Goal: Task Accomplishment & Management: Manage account settings

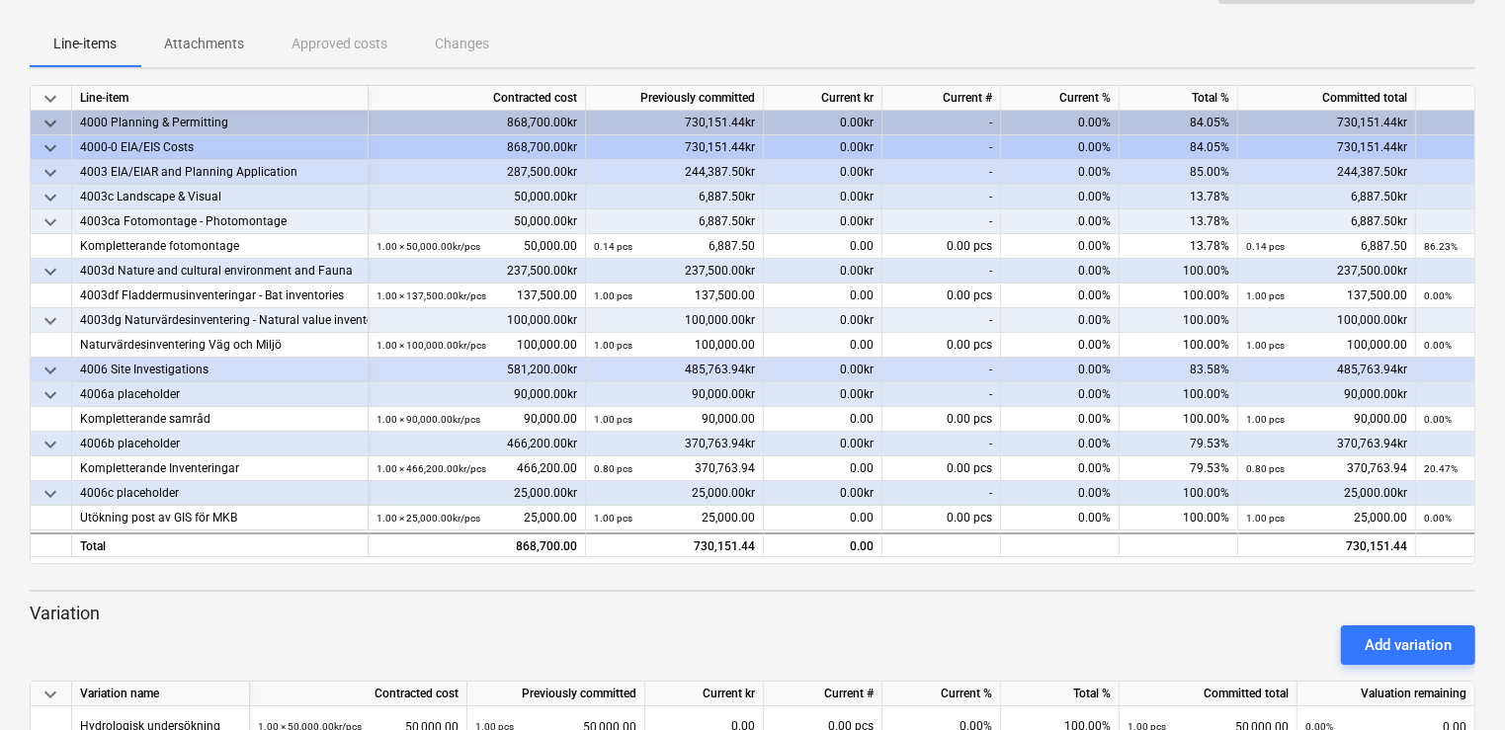
scroll to position [190, 0]
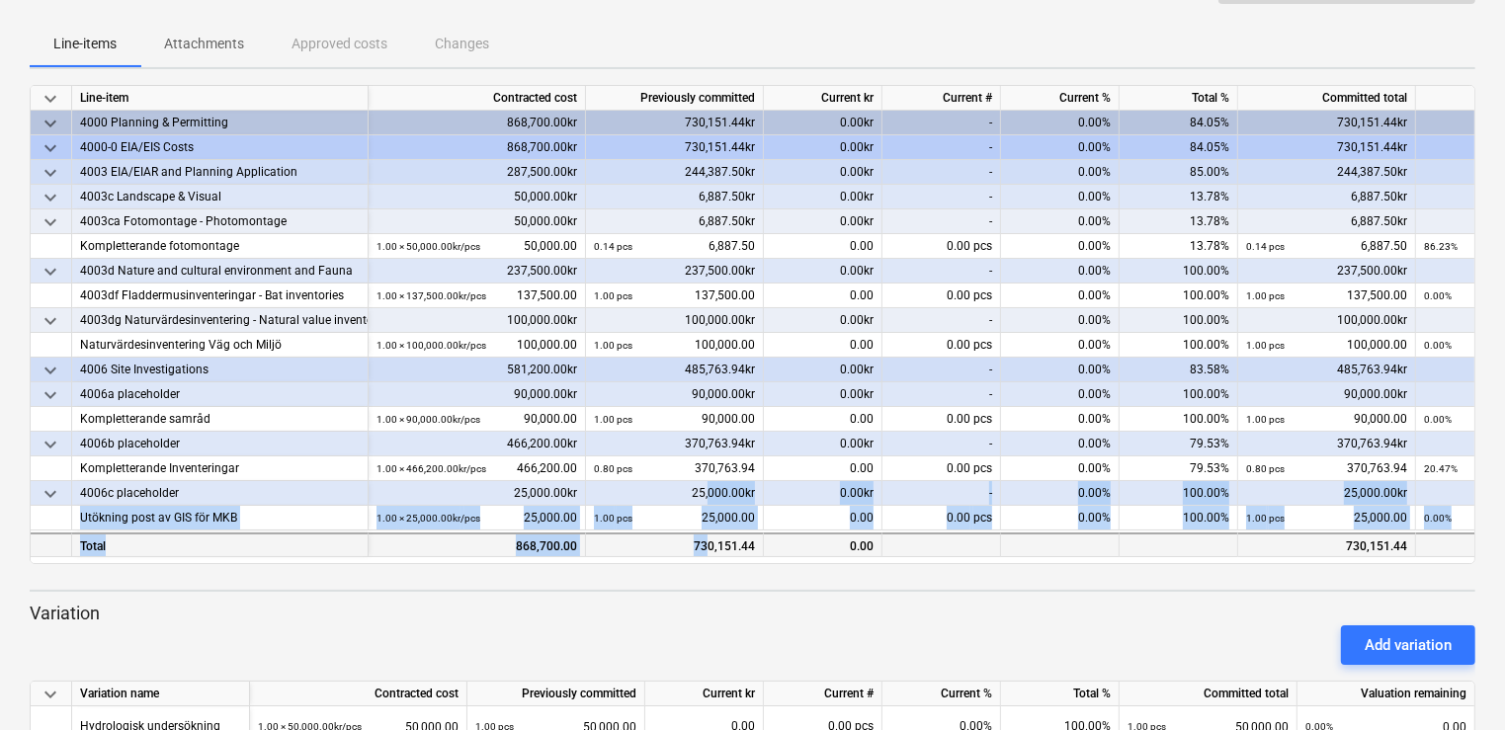
drag, startPoint x: 708, startPoint y: 498, endPoint x: 709, endPoint y: 538, distance: 39.6
click at [709, 538] on div "keyboard_arrow_down Line-item Contracted cost Previously committed Current kr C…" at bounding box center [753, 324] width 1446 height 479
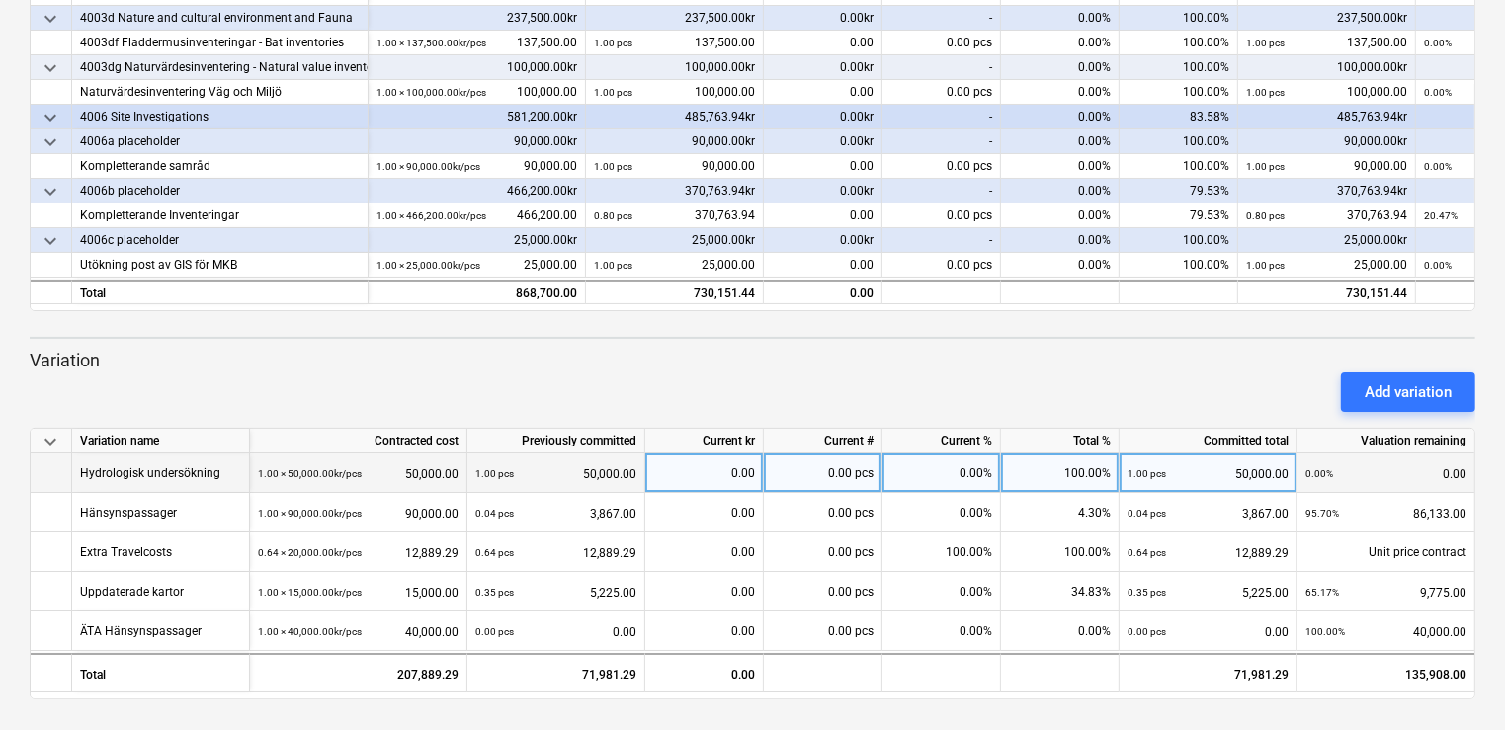
click at [692, 475] on div "0.00" at bounding box center [704, 474] width 102 height 40
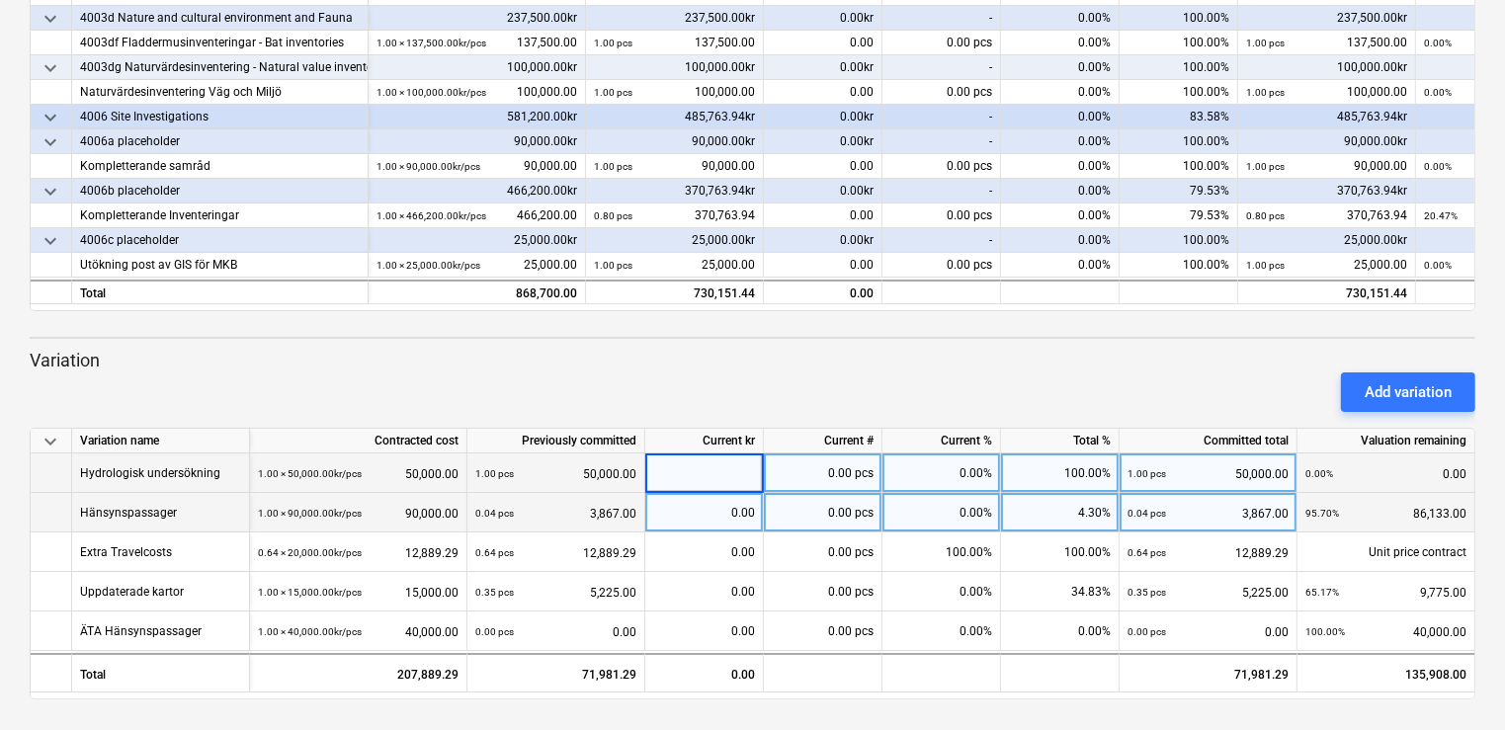
click at [729, 516] on div "0.00" at bounding box center [704, 513] width 102 height 40
type input "80750"
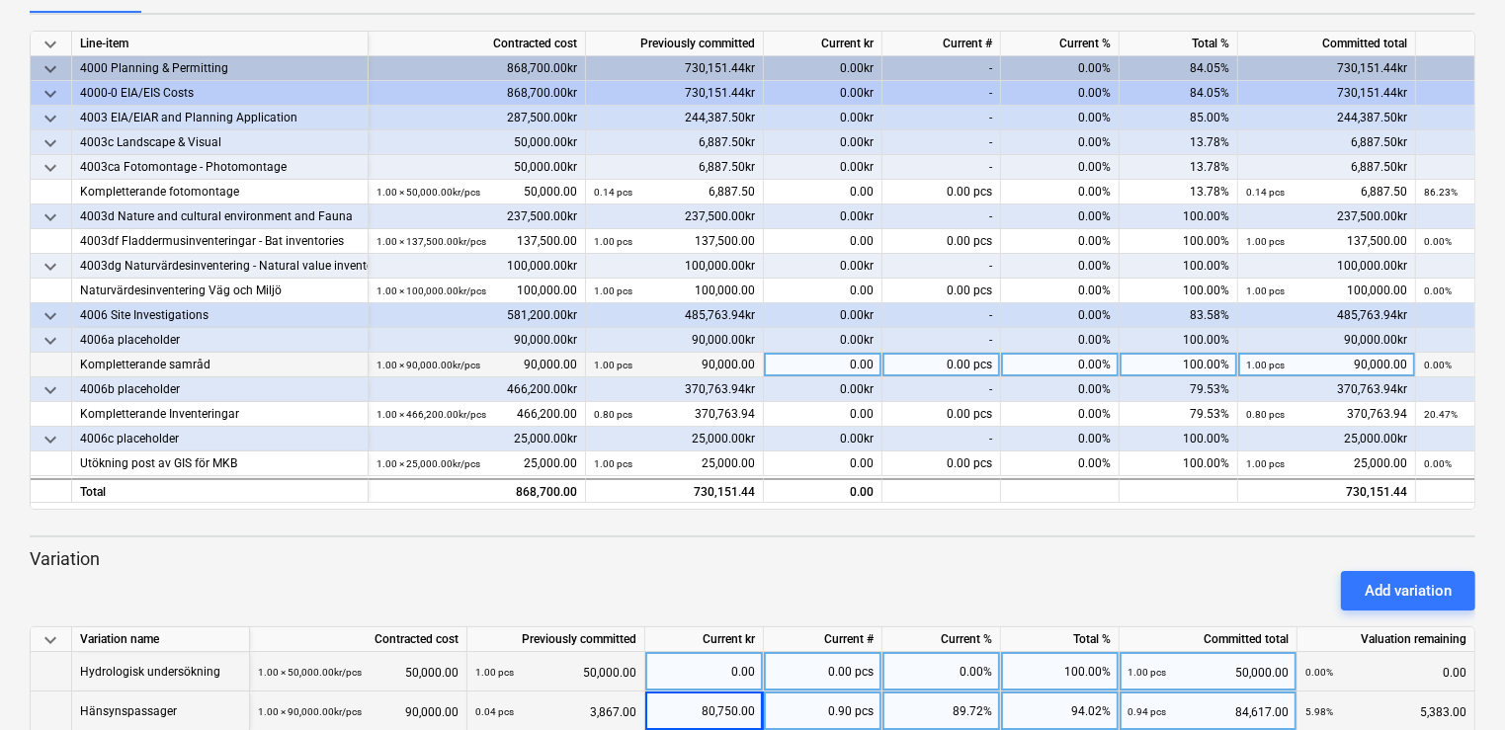
scroll to position [284, 0]
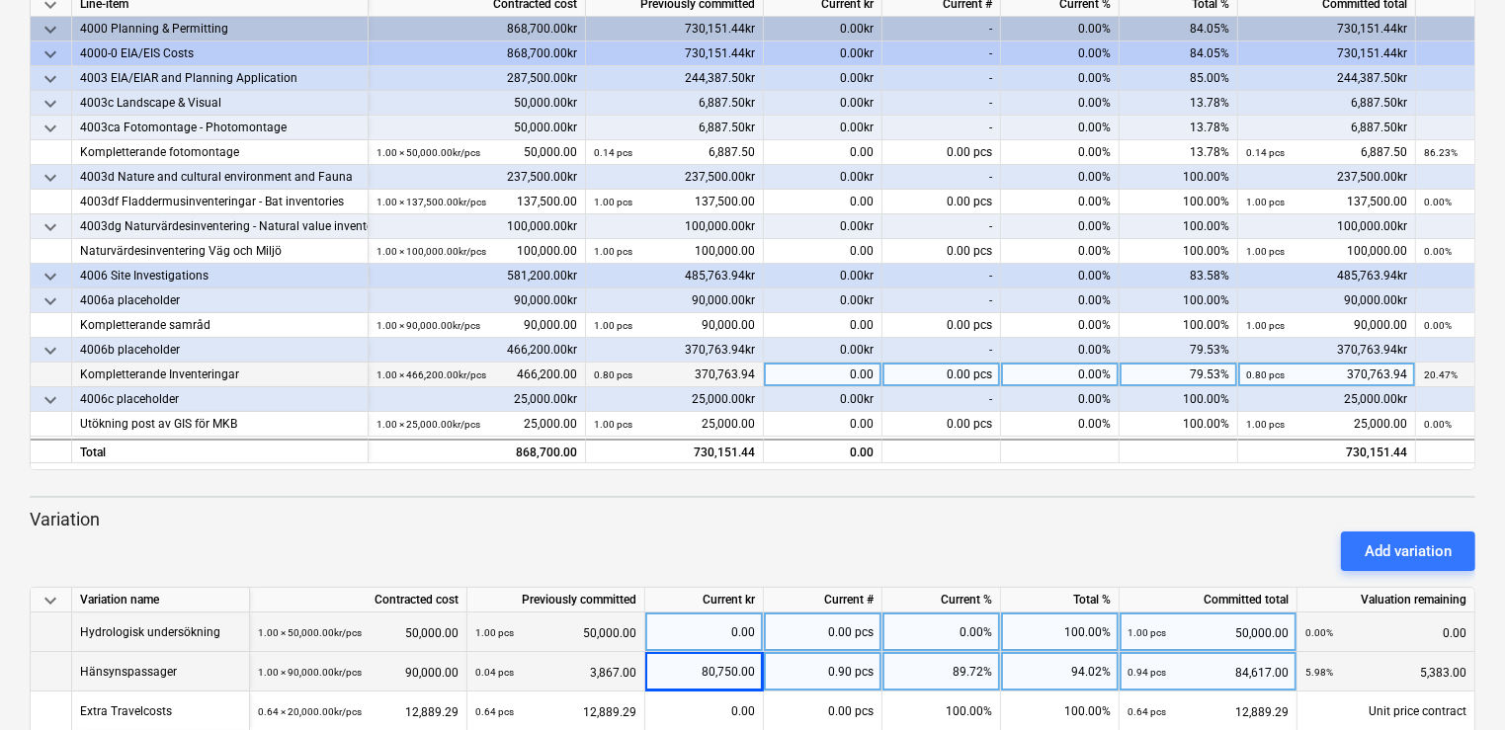
click at [846, 377] on div "0.00" at bounding box center [823, 375] width 119 height 25
type input "3187.50"
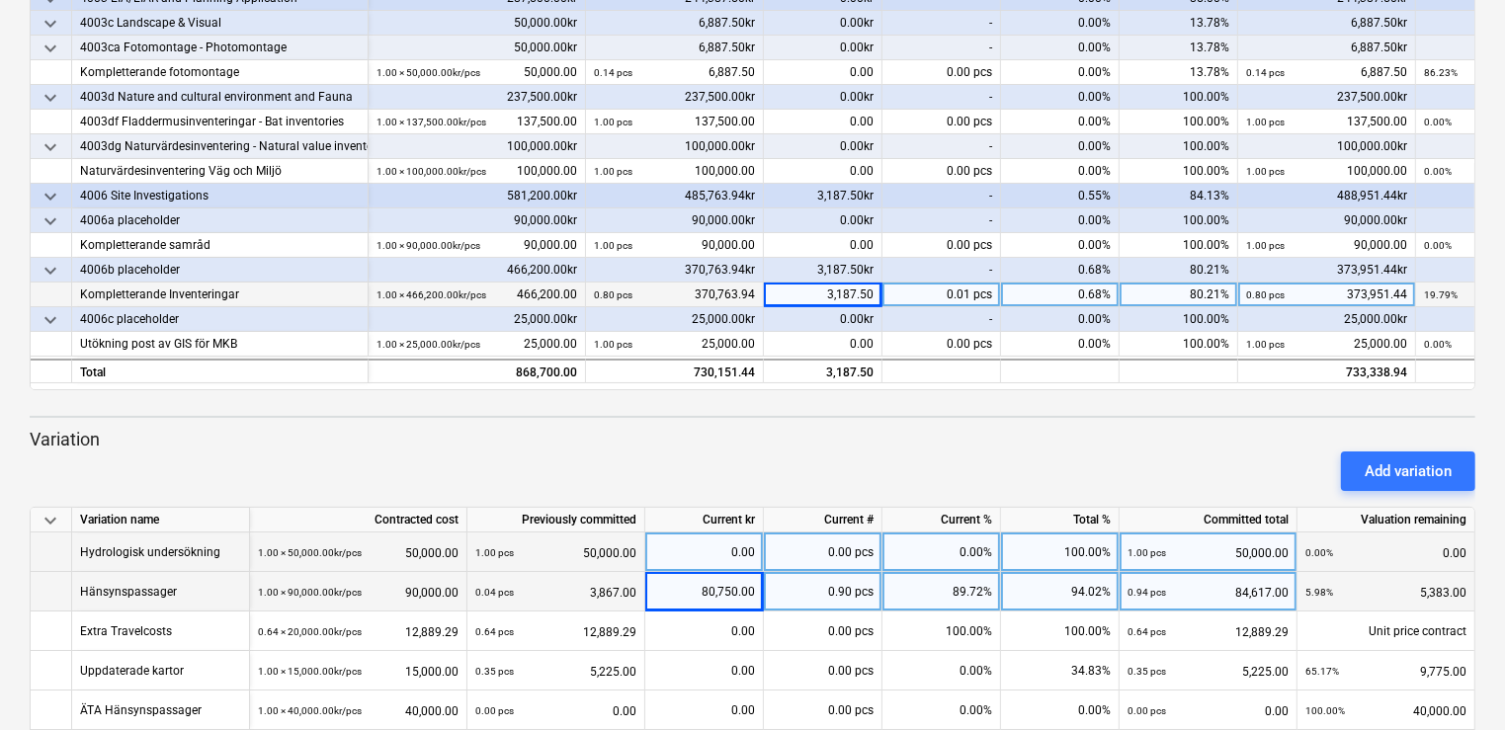
scroll to position [366, 0]
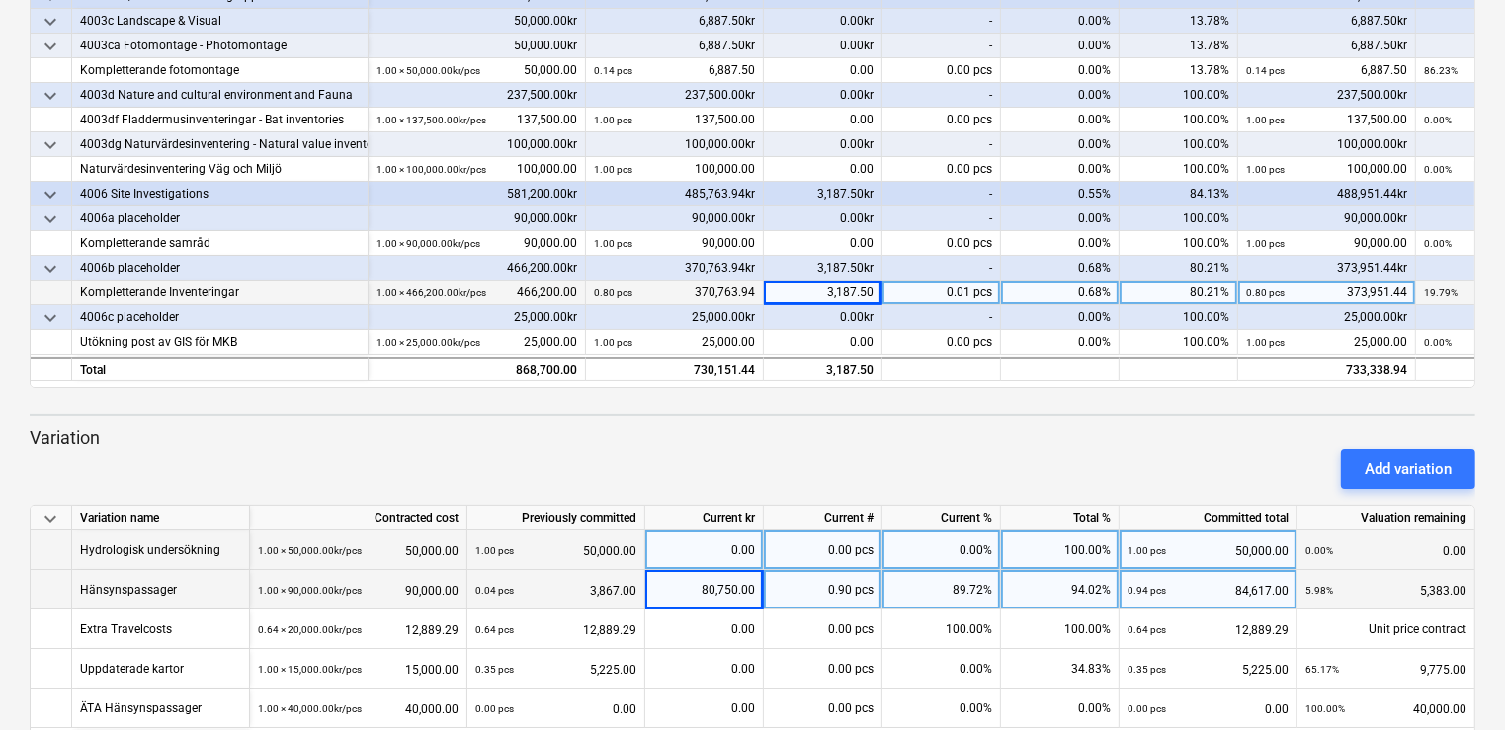
drag, startPoint x: 652, startPoint y: 482, endPoint x: 554, endPoint y: 409, distance: 123.0
click at [554, 409] on div "keyboard_arrow_down Line-item Contracted cost Previously committed Current kr C…" at bounding box center [753, 343] width 1446 height 868
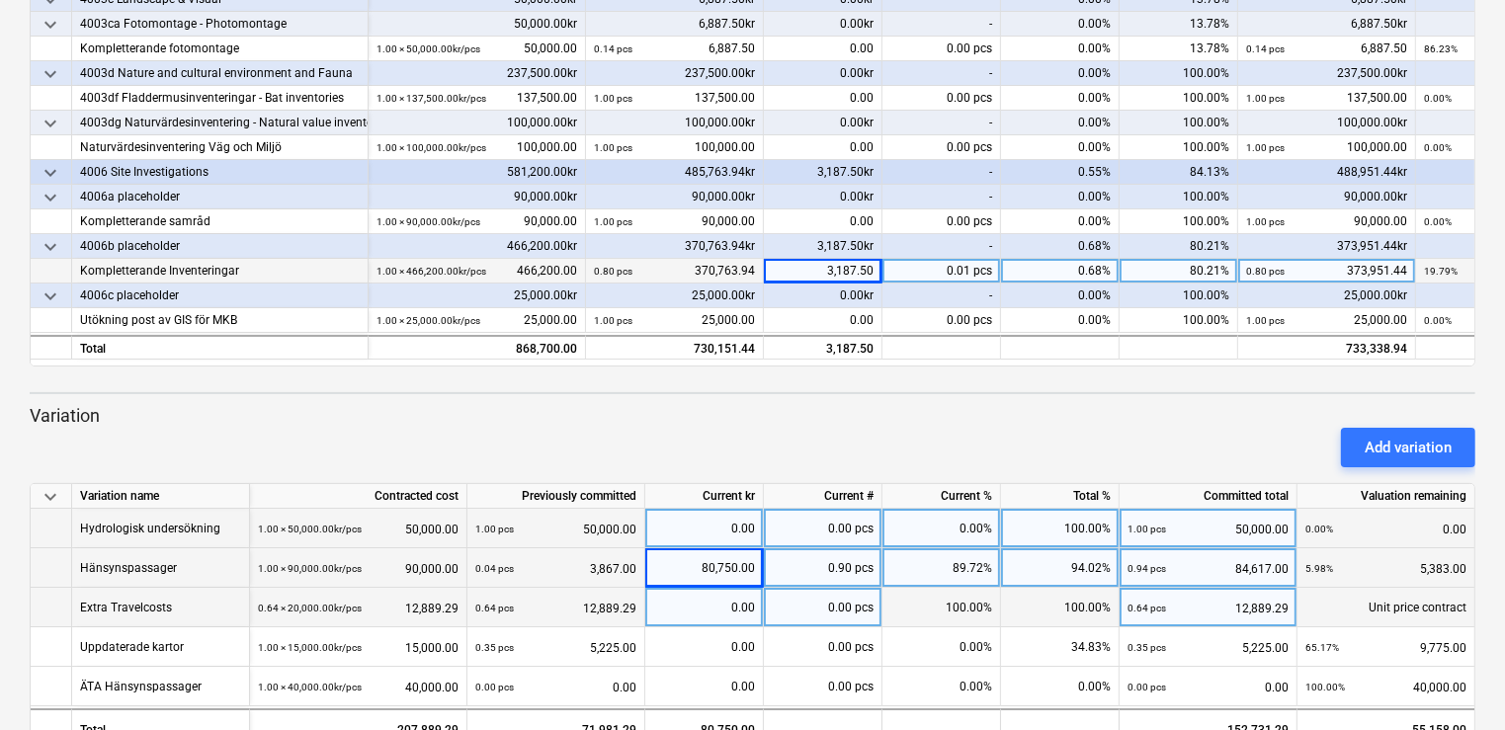
scroll to position [443, 0]
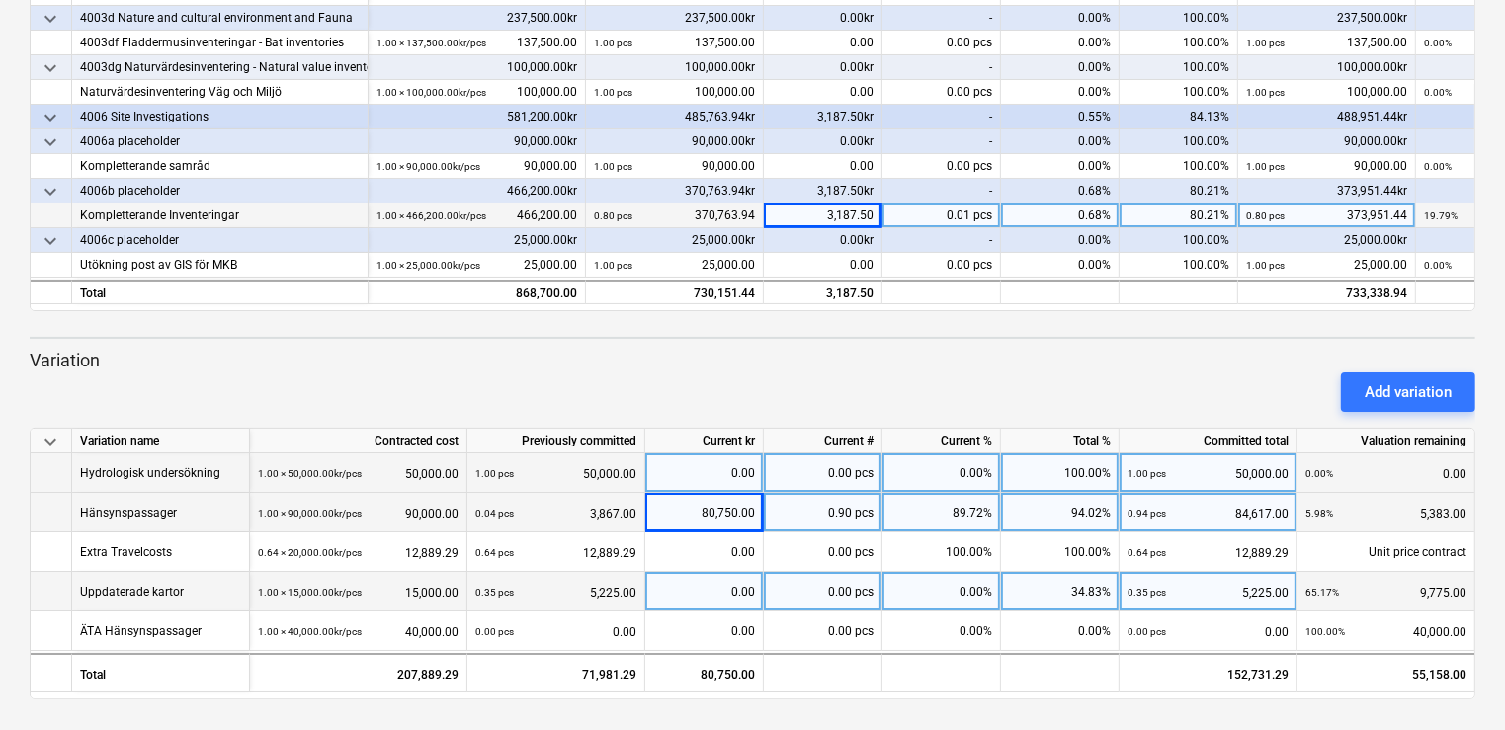
click at [668, 599] on div "0.00" at bounding box center [704, 592] width 102 height 40
type input "9775"
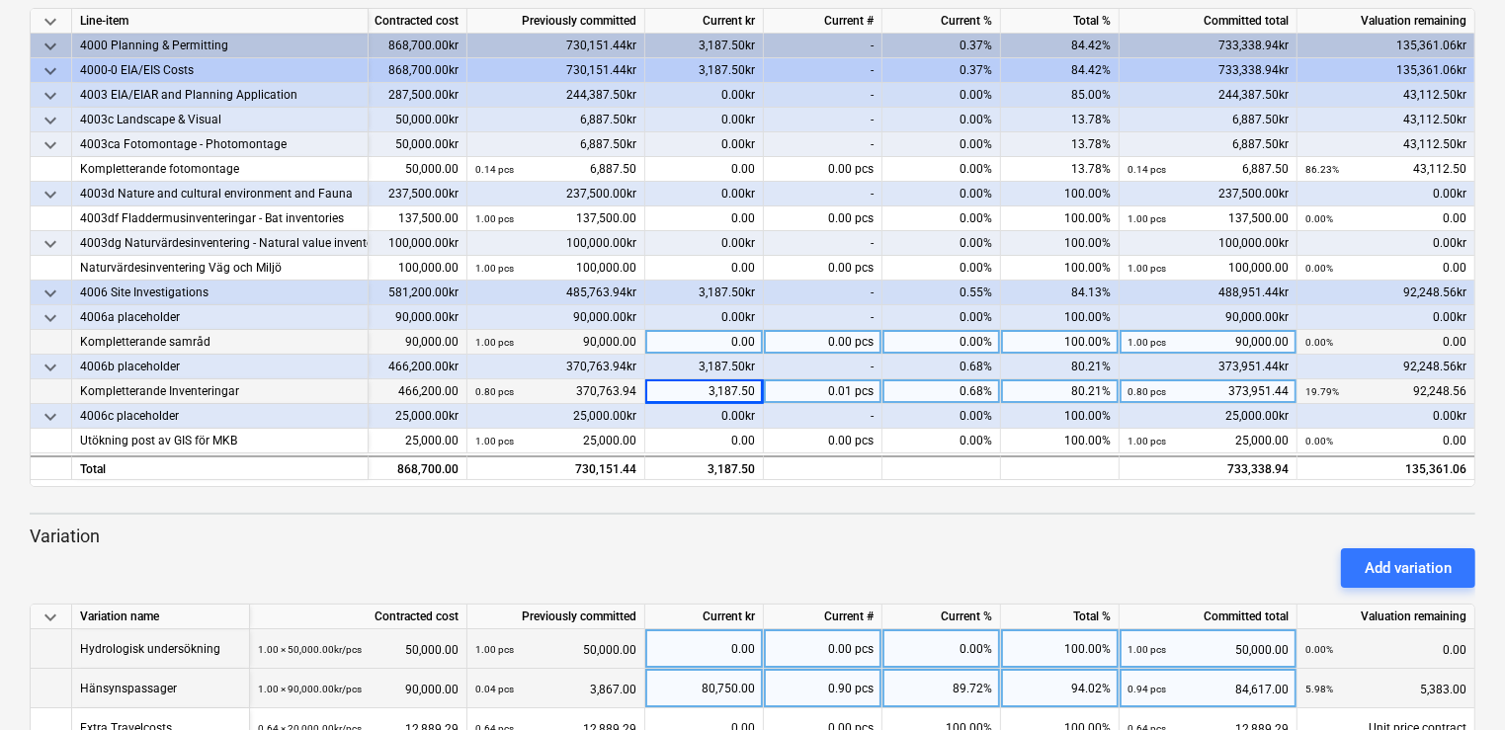
scroll to position [0, 119]
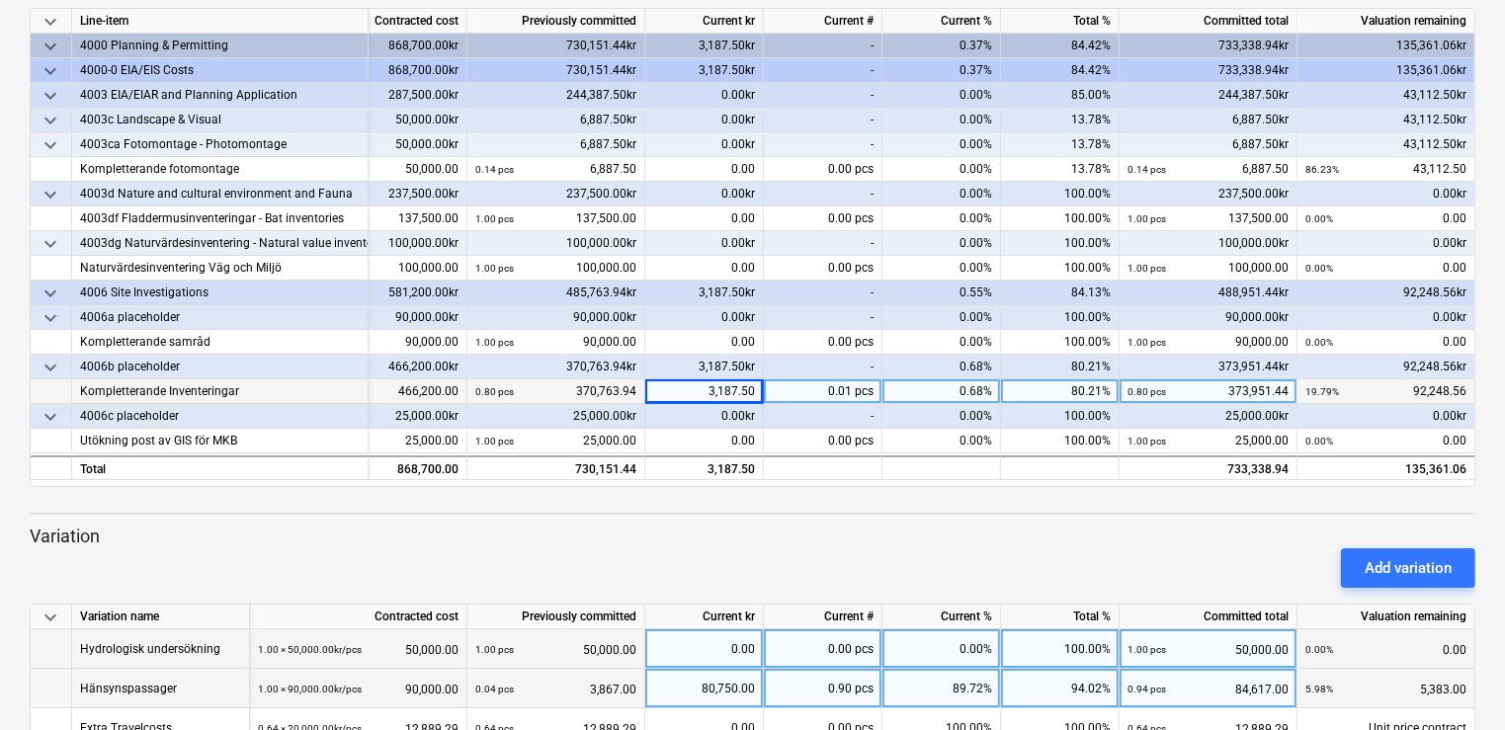
click at [670, 396] on div "3,187.50" at bounding box center [704, 392] width 119 height 25
type input "15456.25"
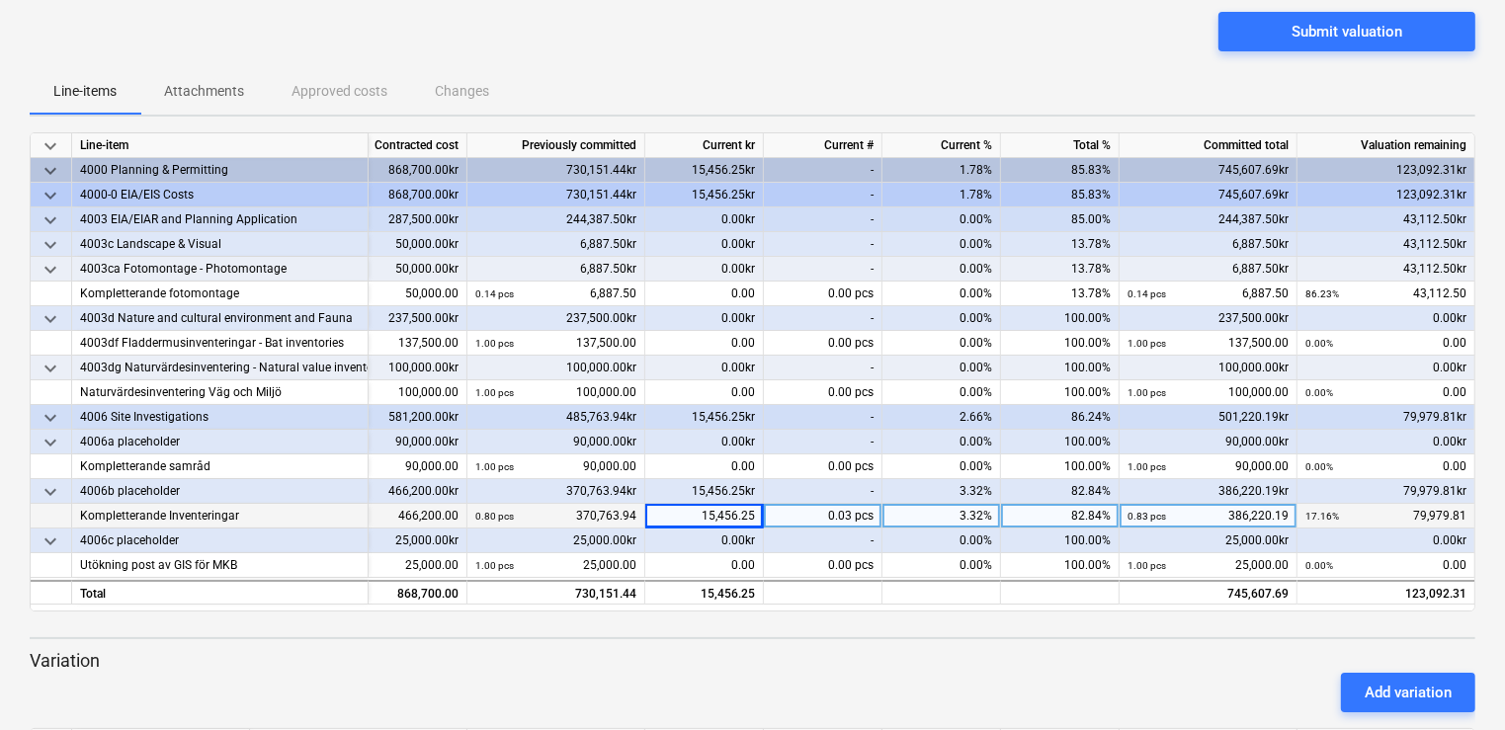
scroll to position [141, 0]
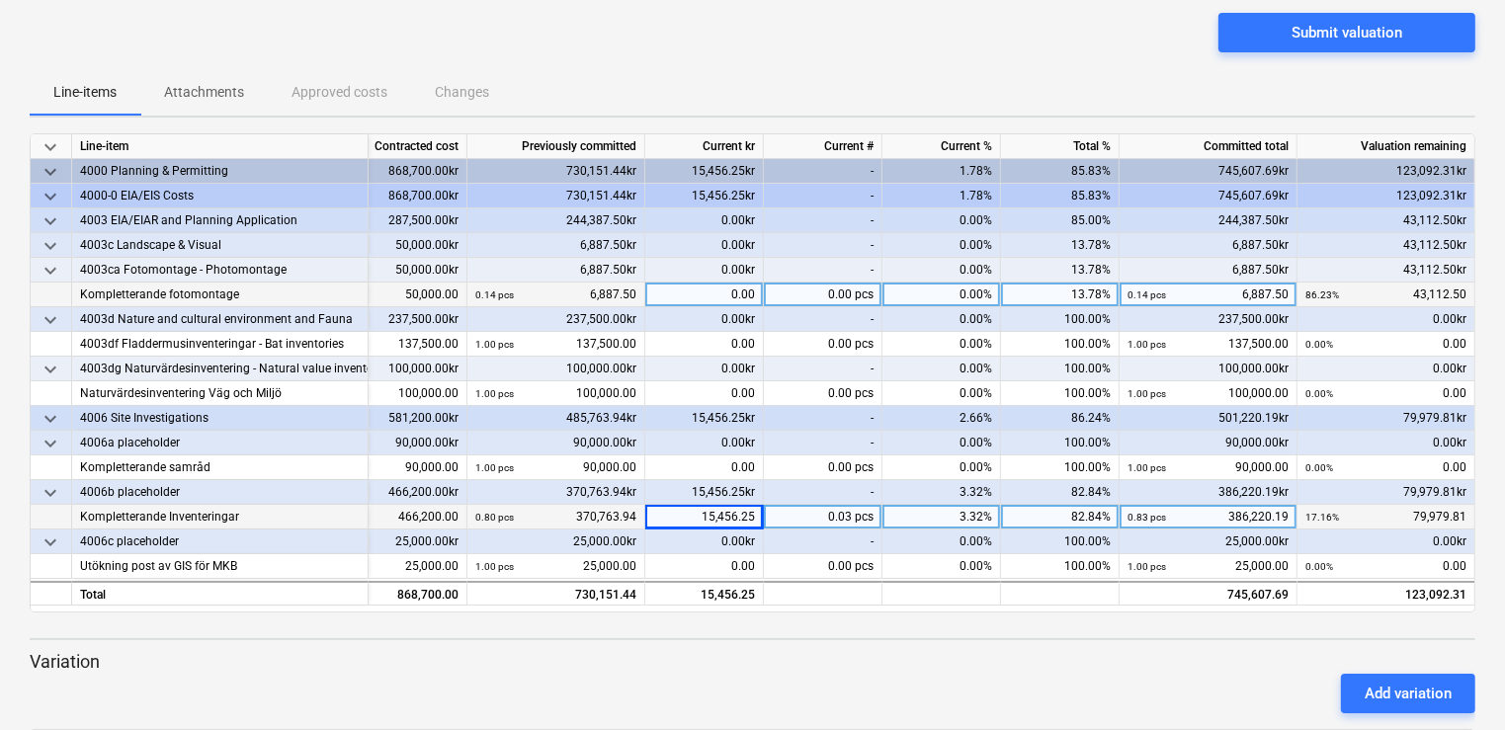
click at [692, 285] on div "0.00" at bounding box center [704, 295] width 119 height 25
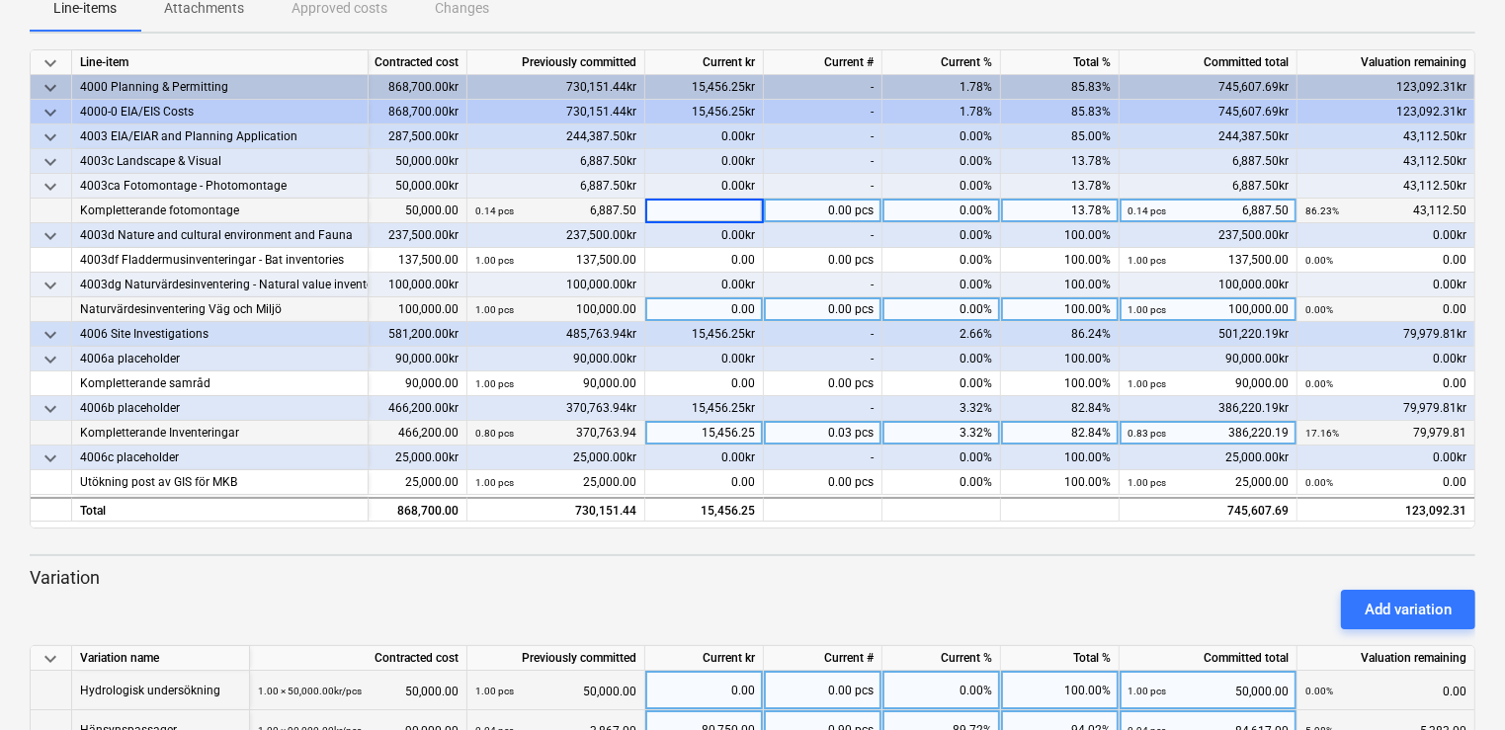
scroll to position [225, 0]
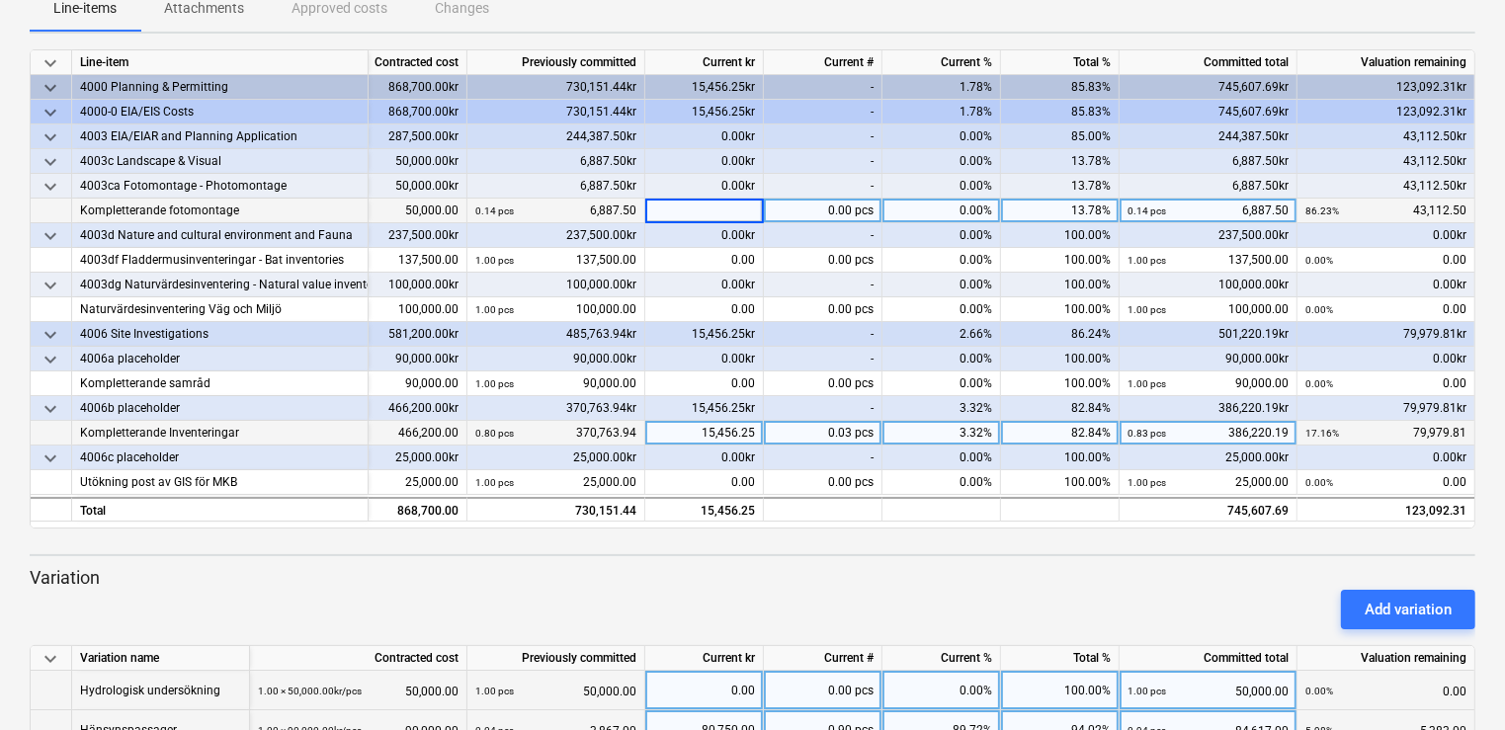
click at [684, 330] on div "15,456.25kr" at bounding box center [704, 334] width 119 height 25
click at [47, 332] on span "keyboard_arrow_down" at bounding box center [51, 335] width 24 height 24
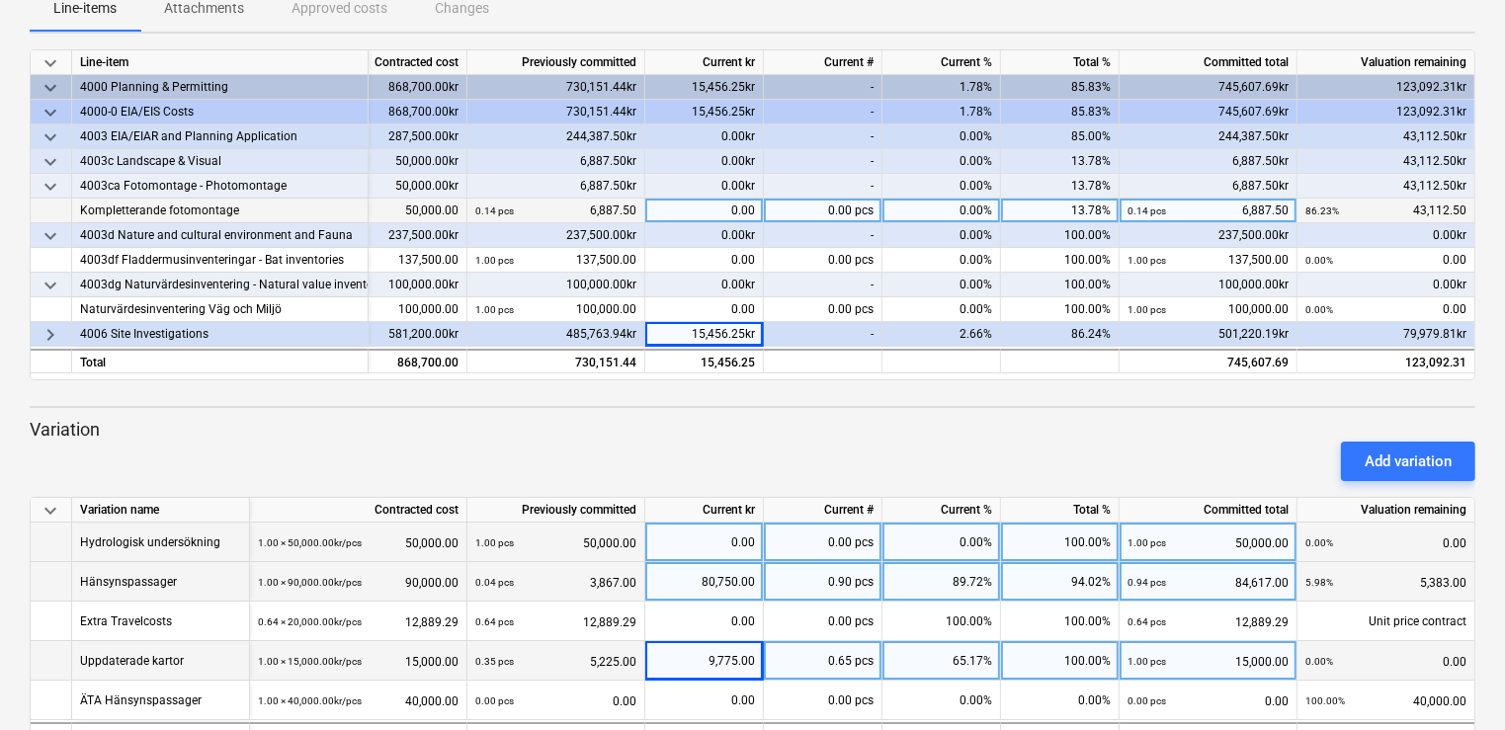
click at [47, 332] on span "keyboard_arrow_right" at bounding box center [51, 335] width 24 height 24
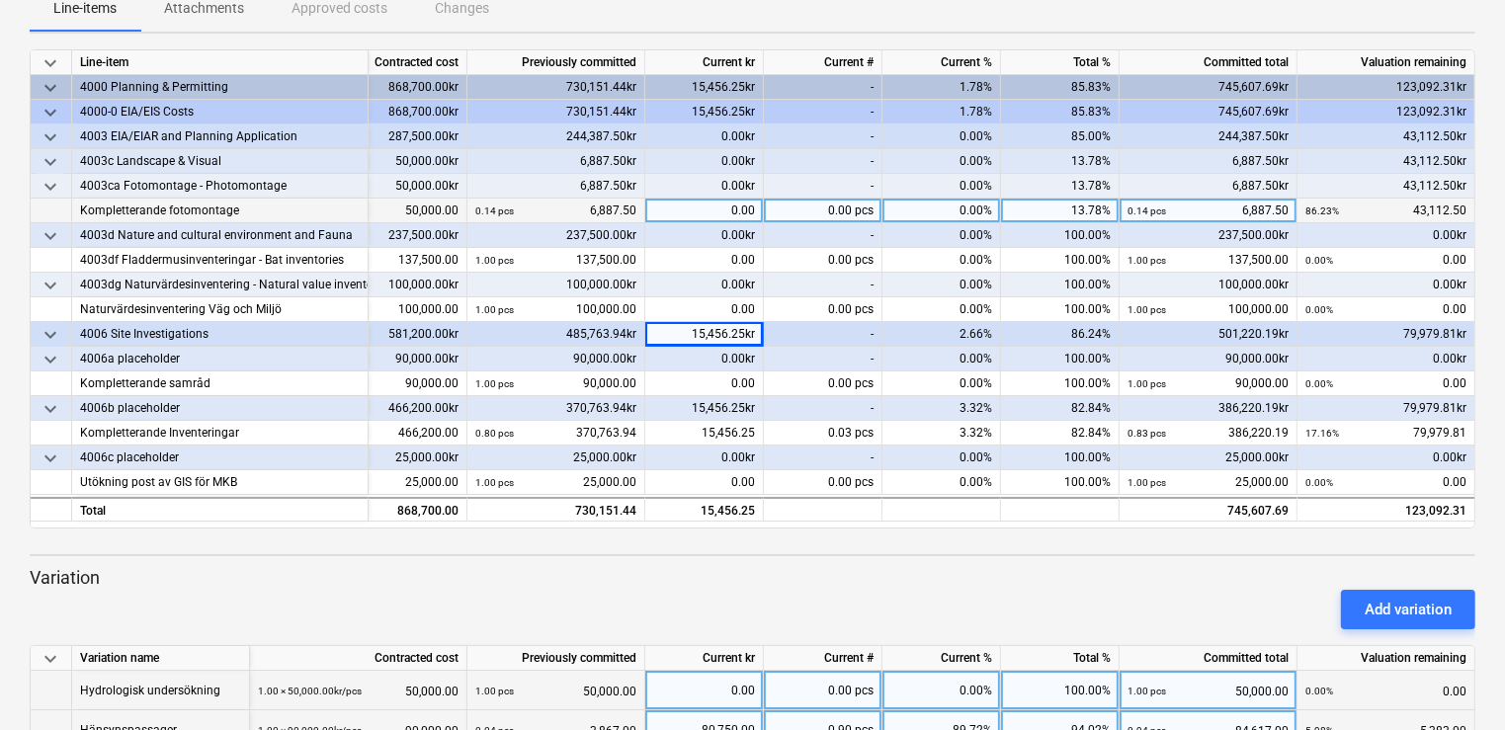
click at [47, 332] on span "keyboard_arrow_down" at bounding box center [51, 335] width 24 height 24
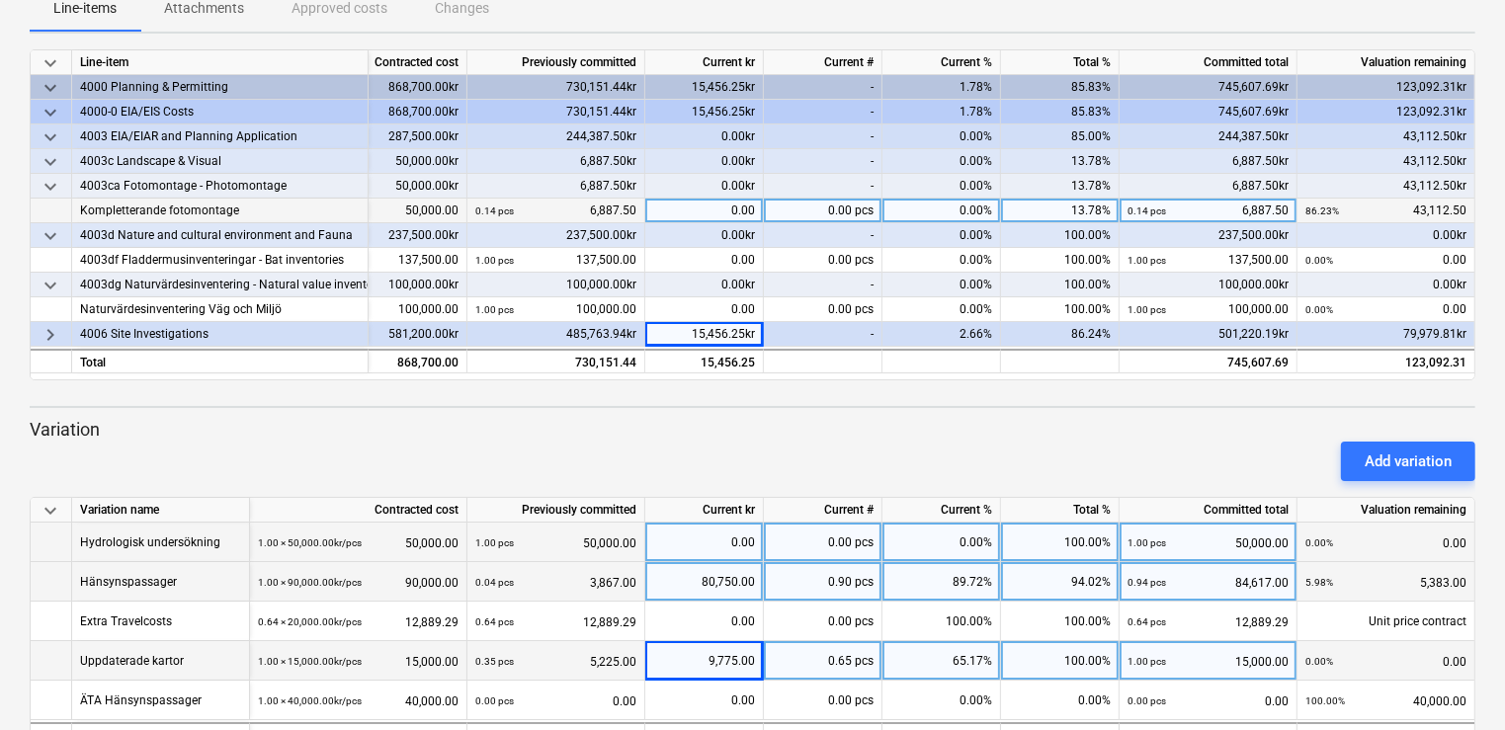
click at [42, 331] on span "keyboard_arrow_right" at bounding box center [51, 335] width 24 height 24
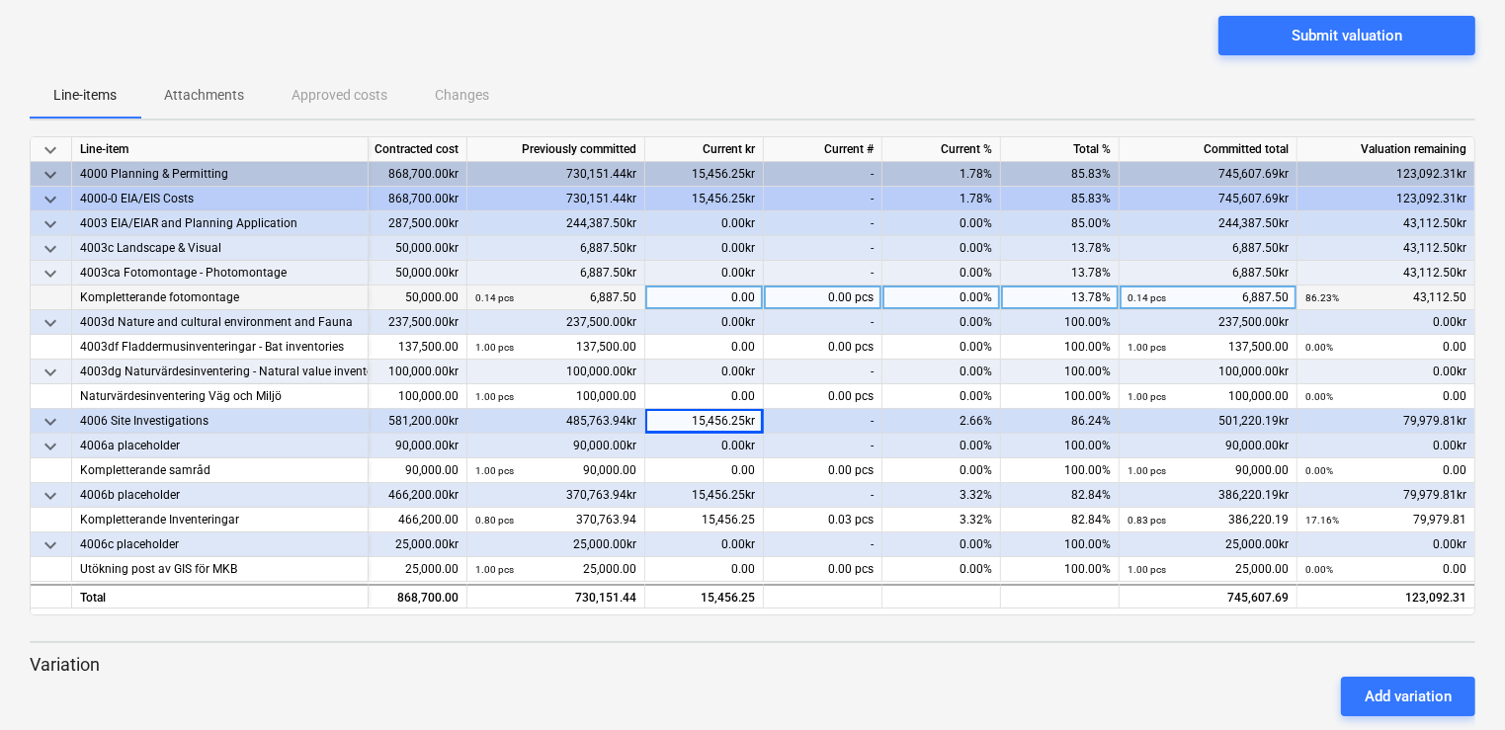
scroll to position [130, 0]
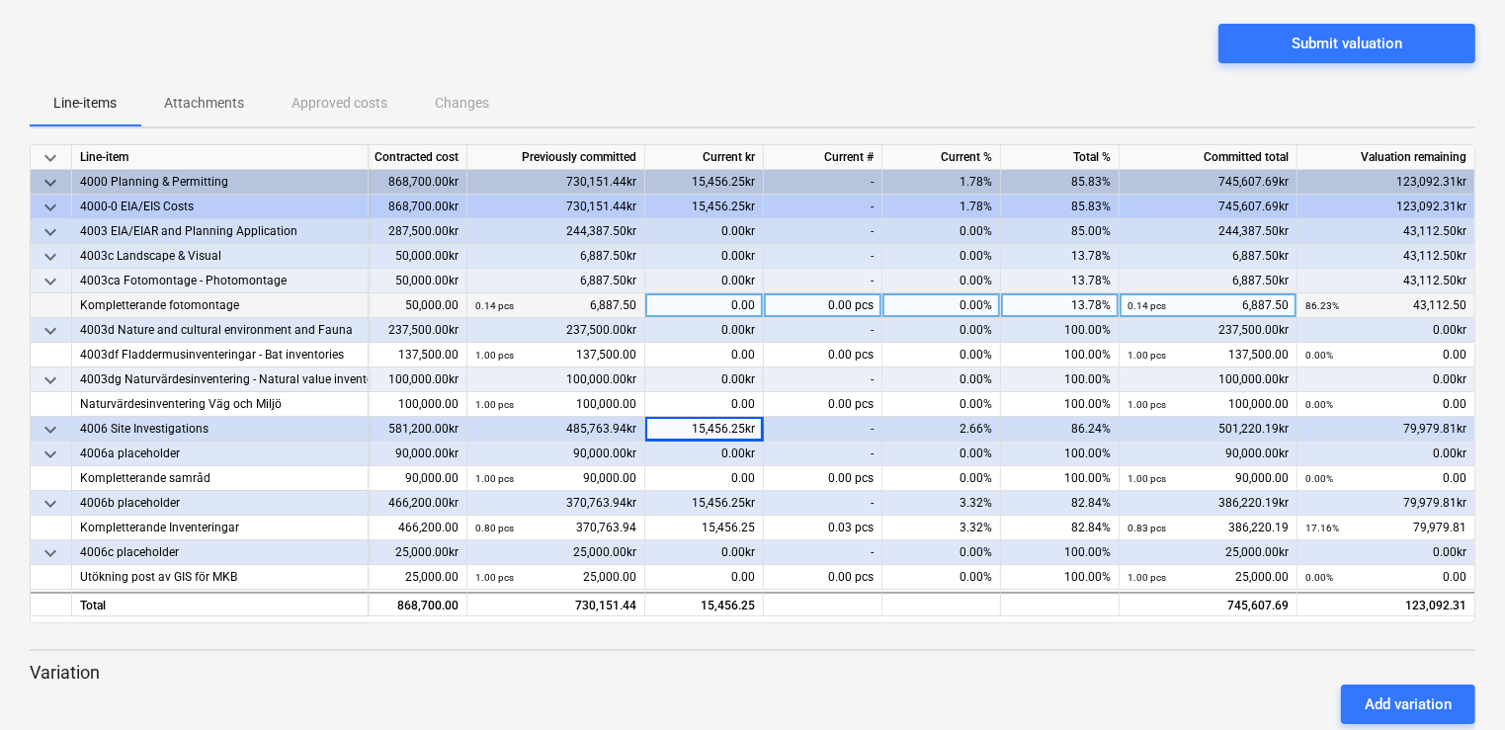
click at [731, 300] on div "0.00" at bounding box center [704, 306] width 119 height 25
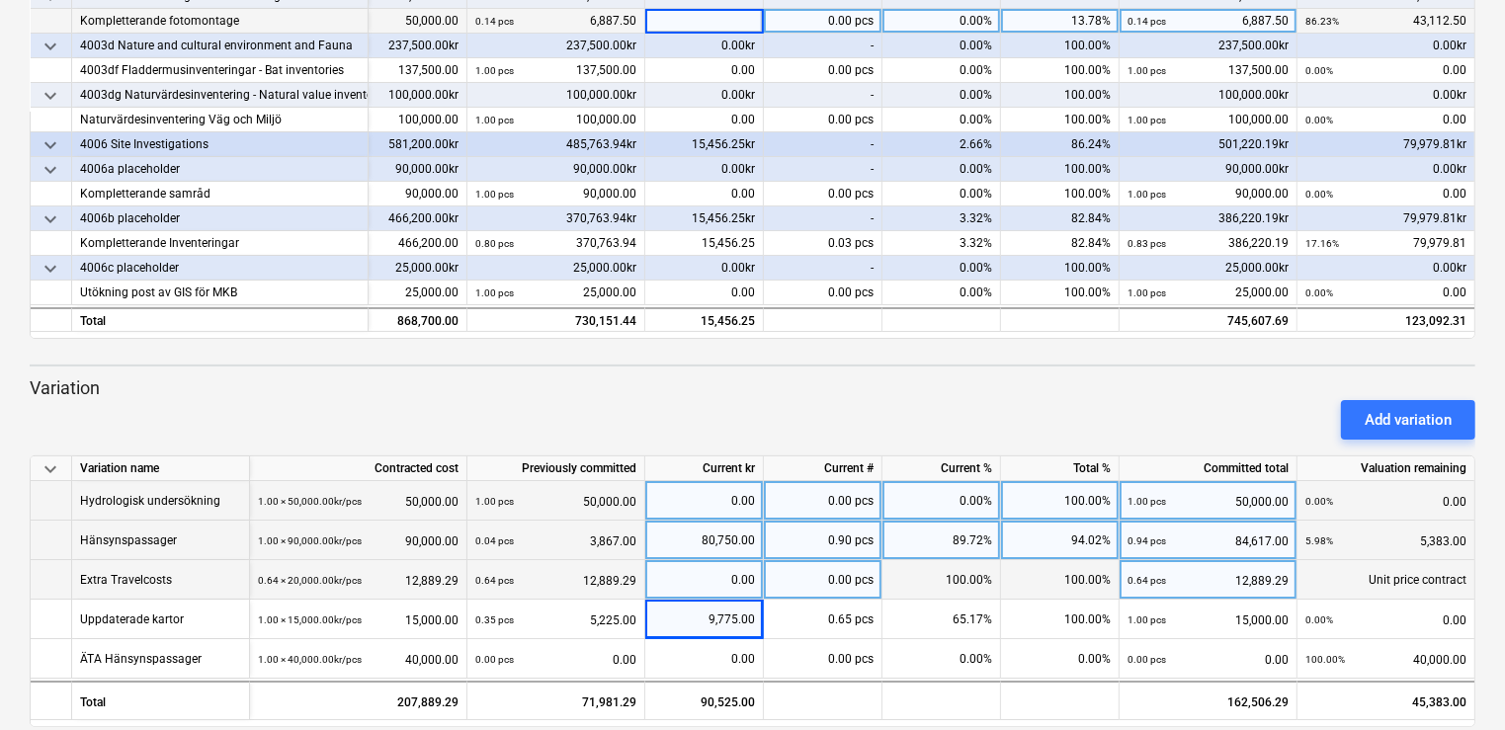
scroll to position [414, 0]
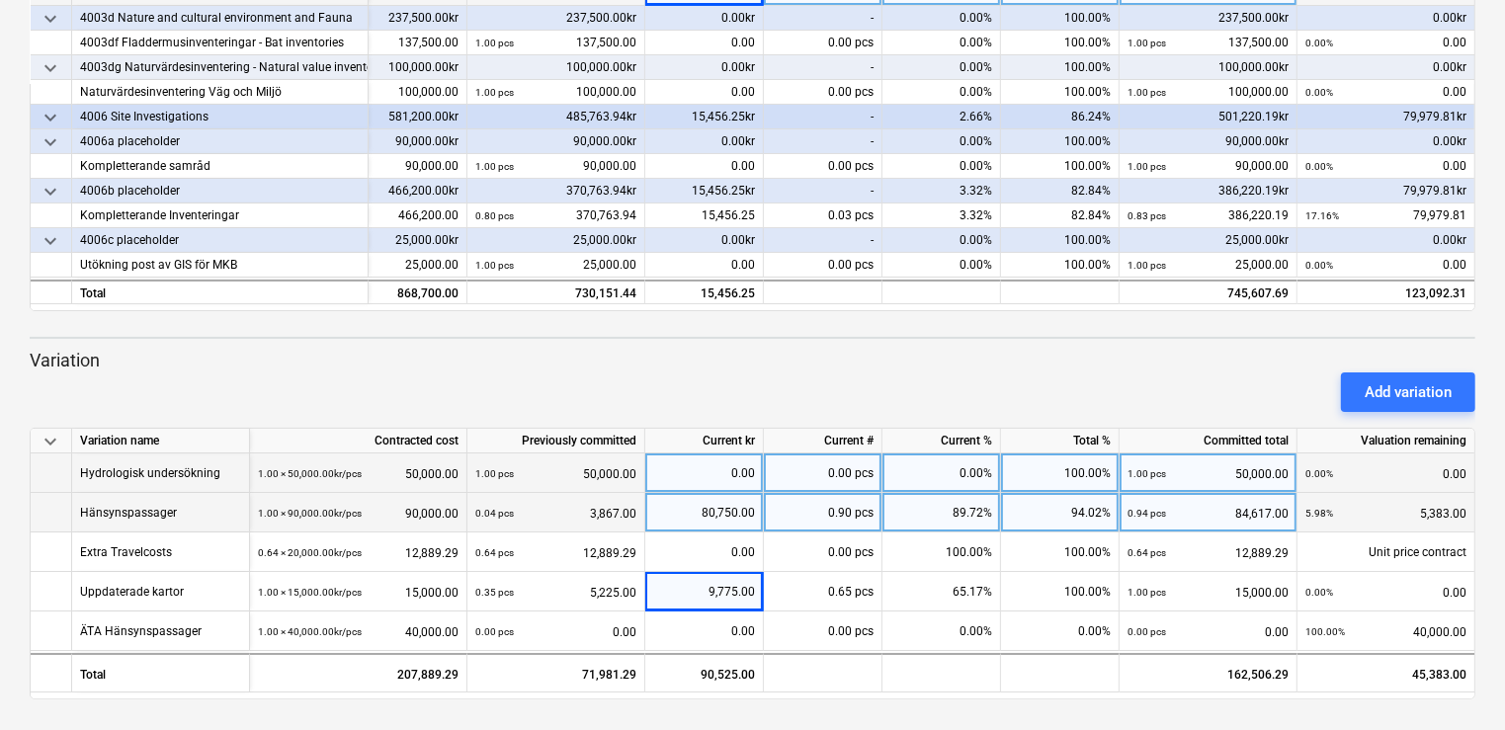
click at [688, 516] on div "80,750.00" at bounding box center [704, 513] width 102 height 40
click at [712, 511] on div "80,750.00" at bounding box center [704, 513] width 102 height 40
type input "88"
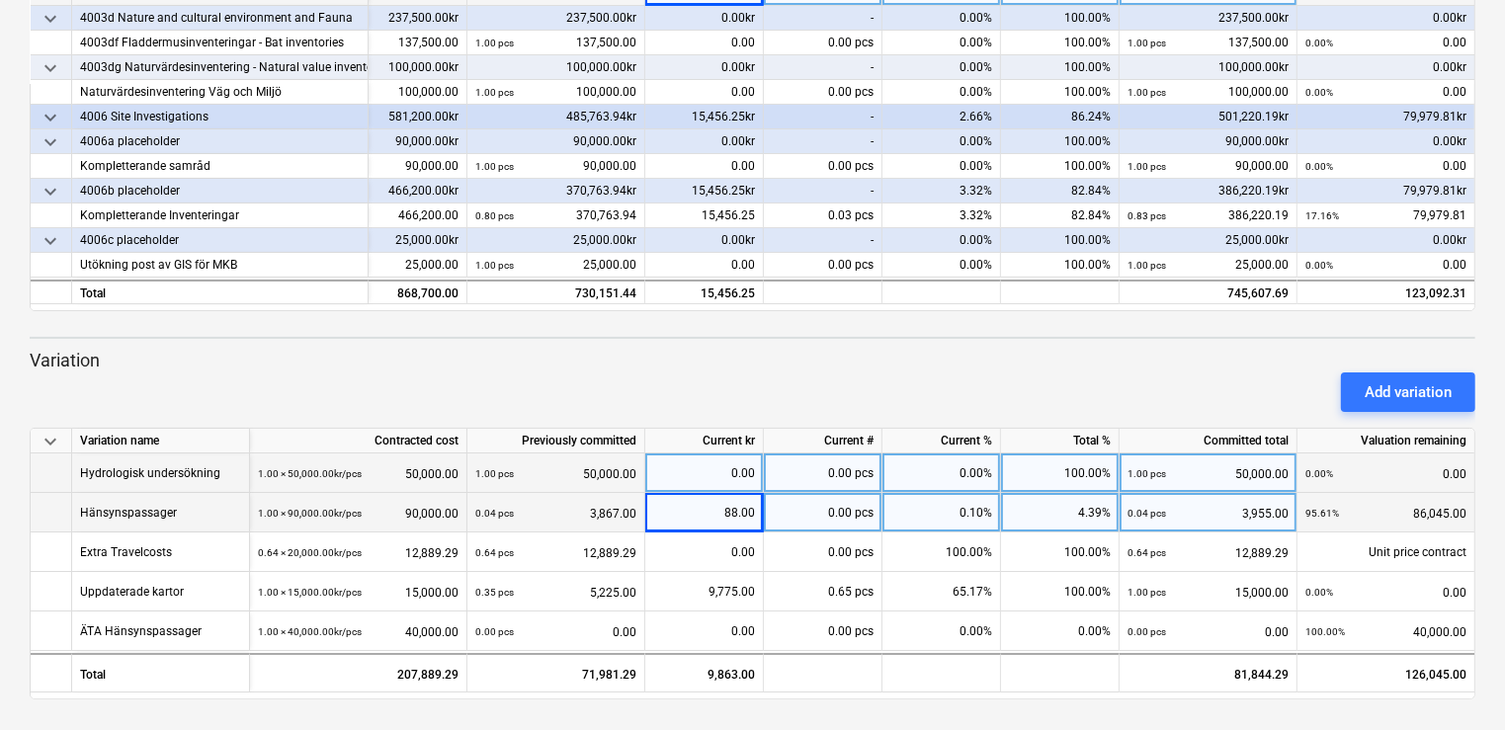
click at [720, 518] on div "88.00" at bounding box center [704, 513] width 102 height 40
type input "88"
click at [658, 525] on div "88.00" at bounding box center [704, 513] width 102 height 40
click at [693, 502] on div "88.00" at bounding box center [704, 513] width 102 height 40
type input "88825"
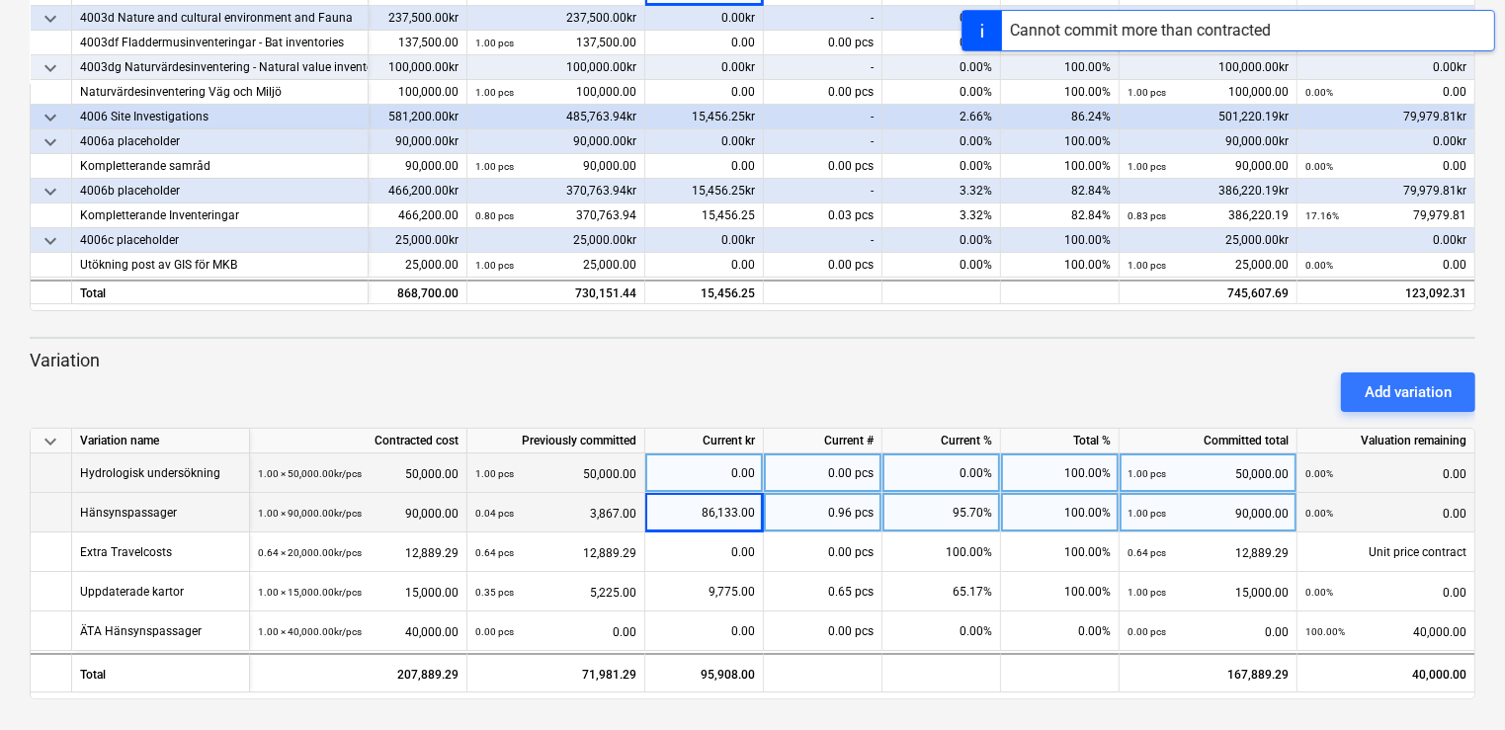
click at [702, 512] on div "86,133.00" at bounding box center [704, 513] width 102 height 40
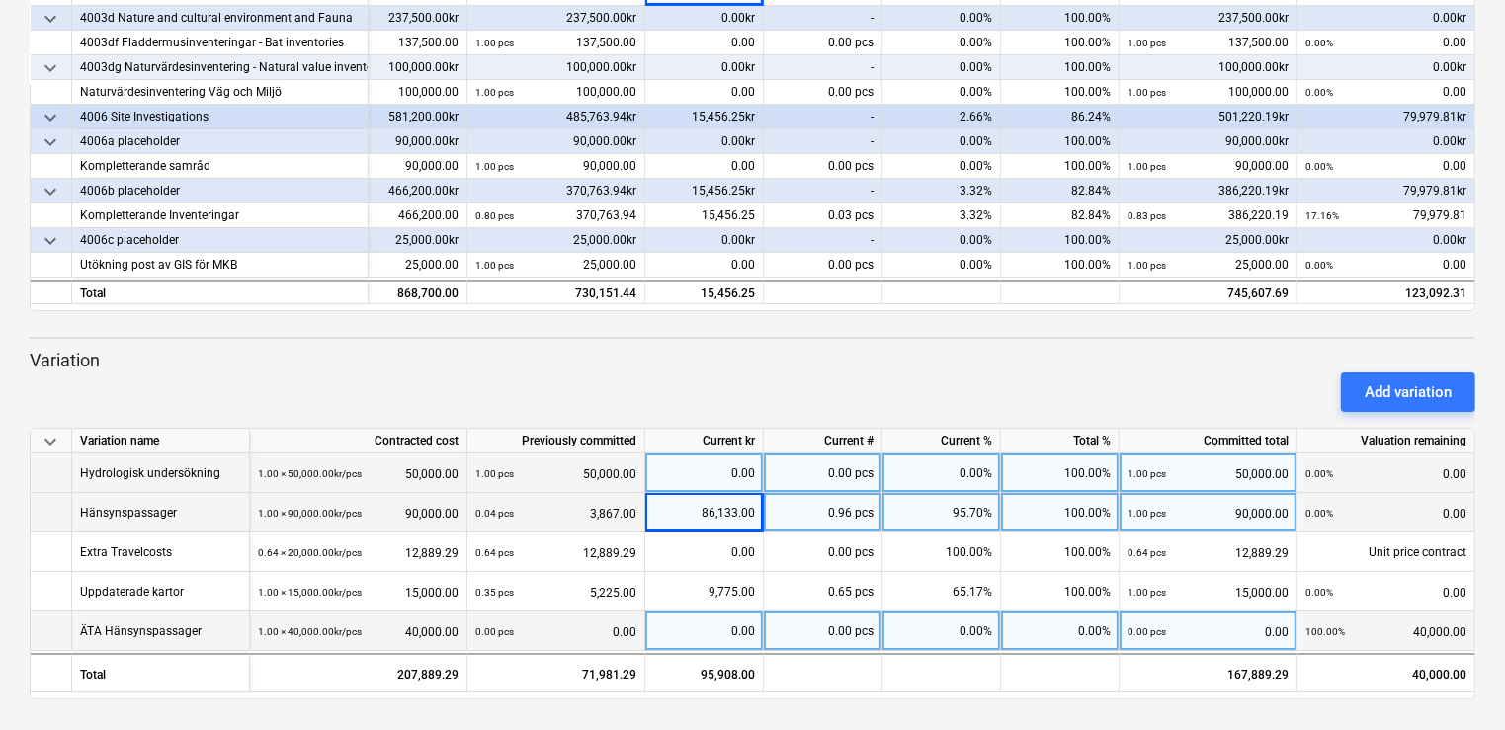
click at [682, 631] on div "0.00" at bounding box center [704, 632] width 102 height 40
type input "2692"
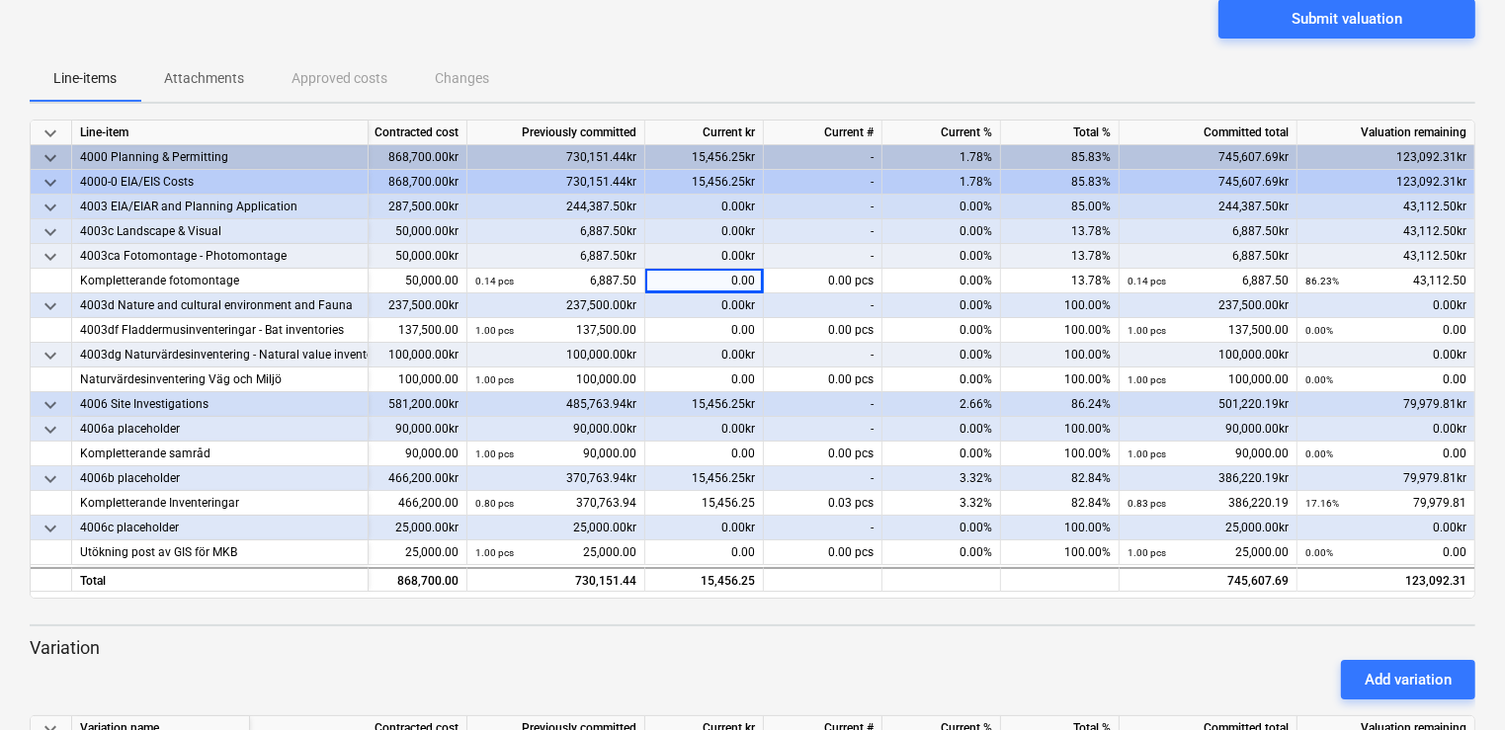
scroll to position [154, 0]
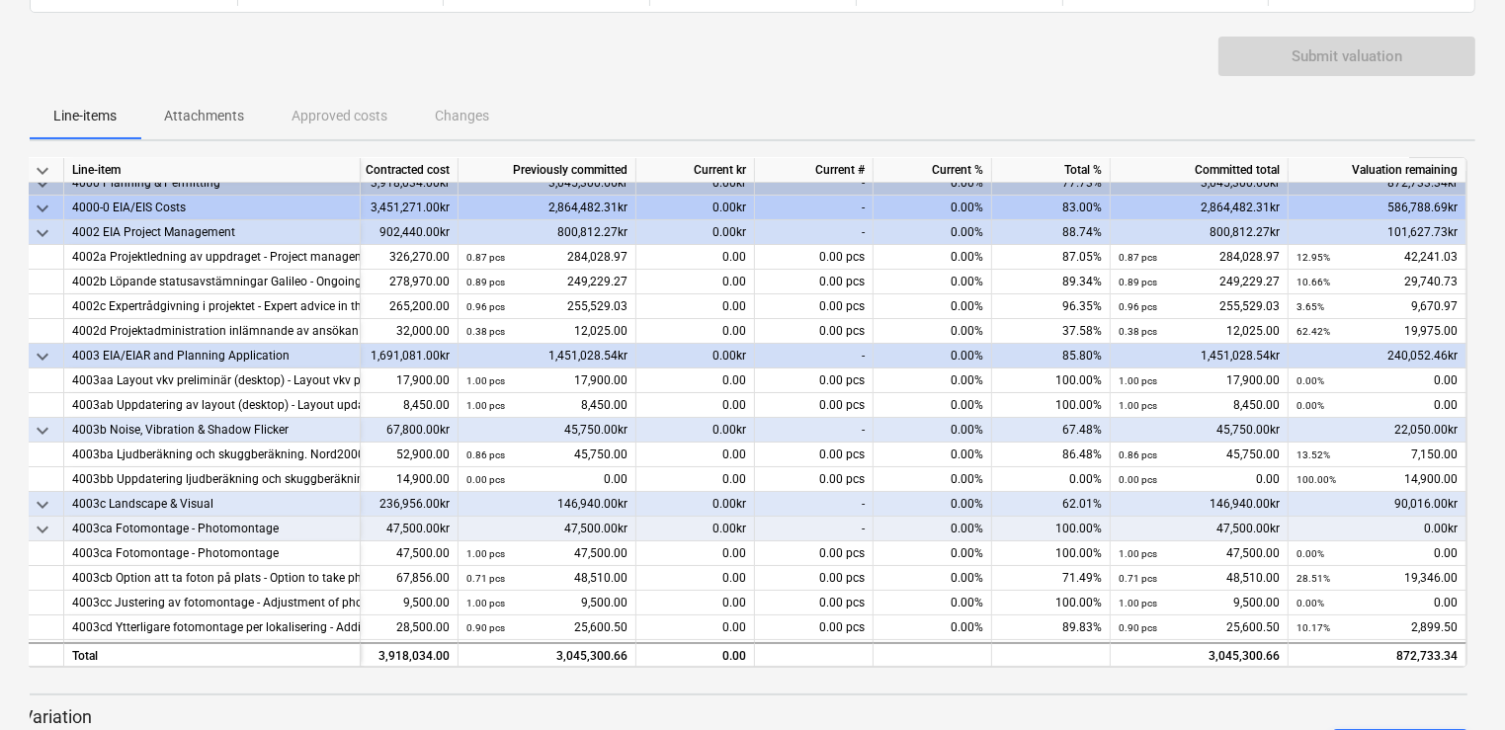
scroll to position [0, 125]
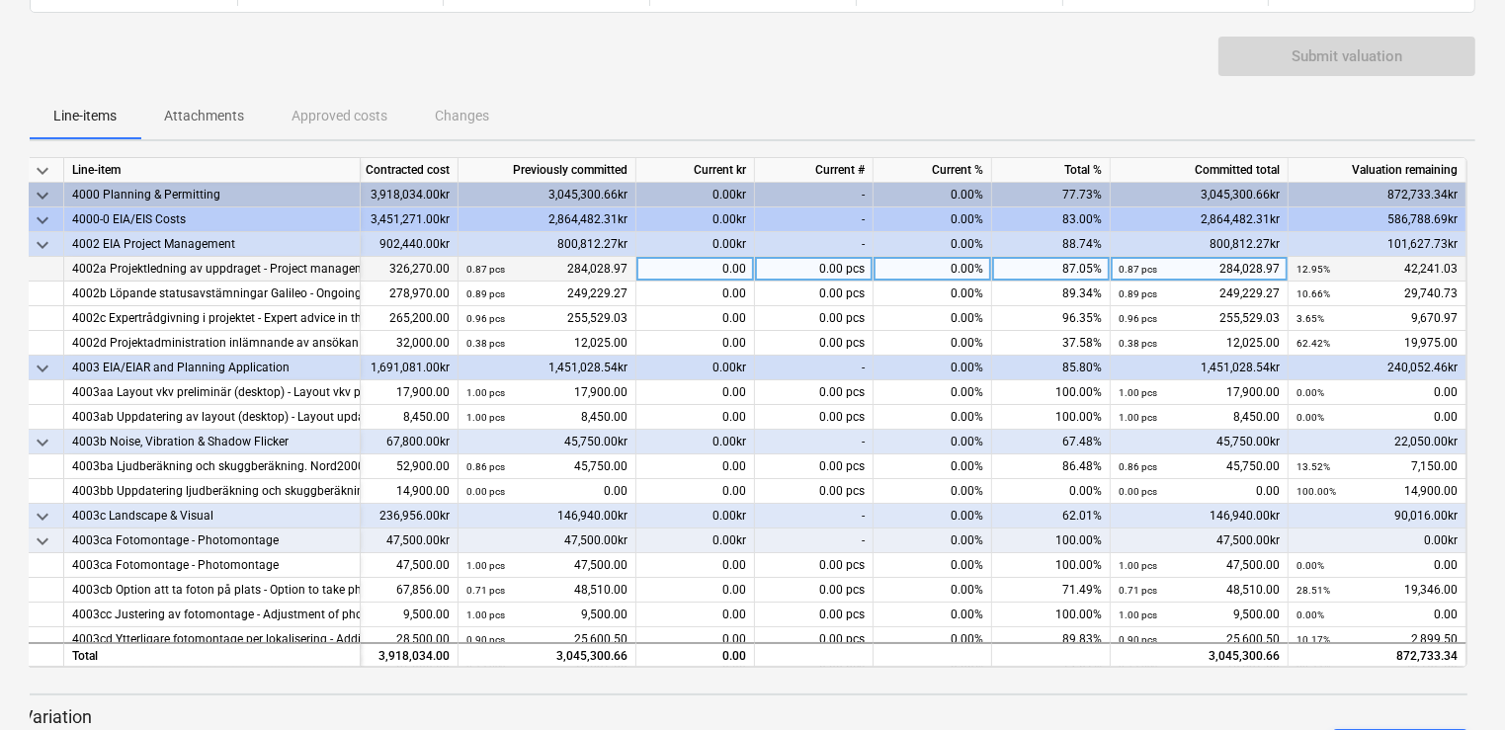
click at [715, 261] on div "0.00" at bounding box center [696, 269] width 119 height 25
type input "26840.625"
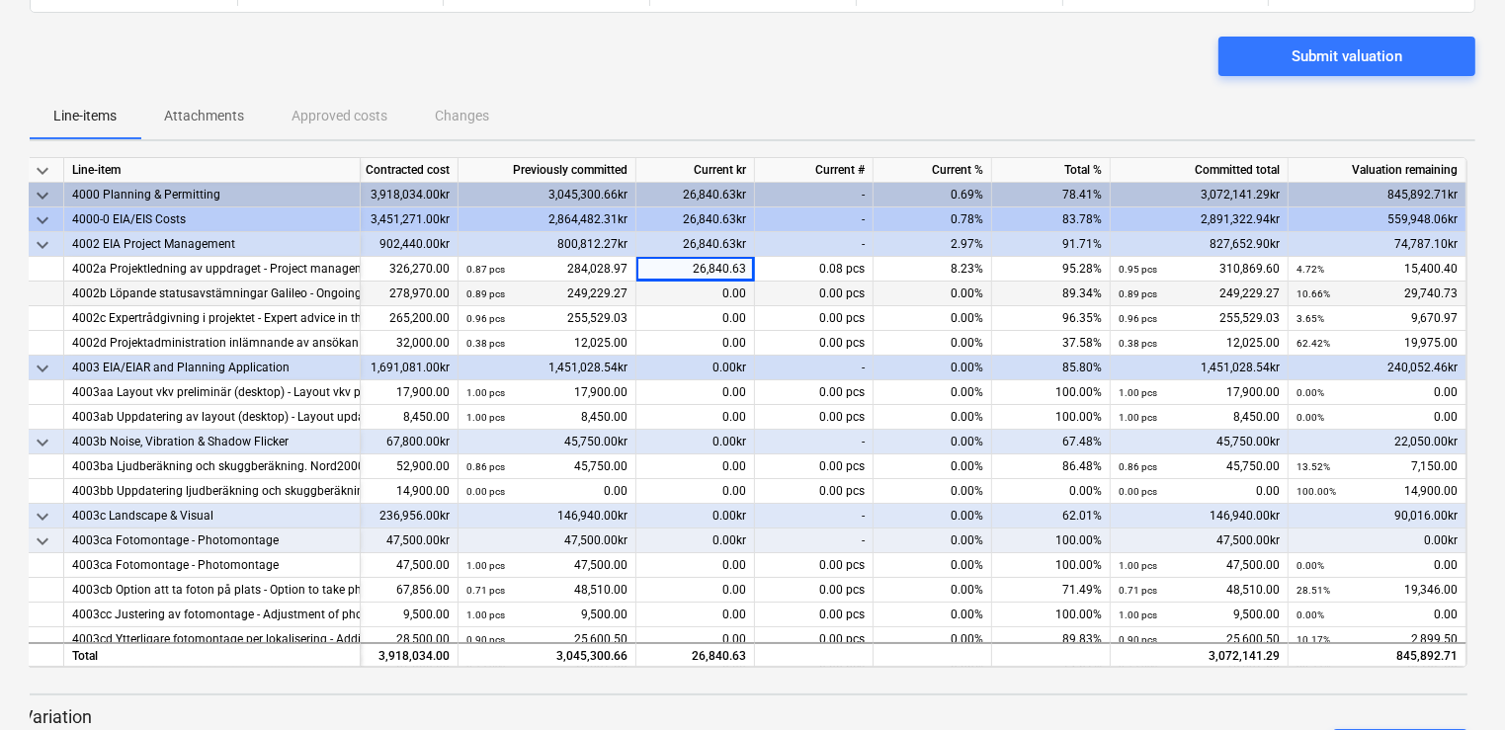
click at [696, 289] on div "0.00" at bounding box center [696, 294] width 119 height 25
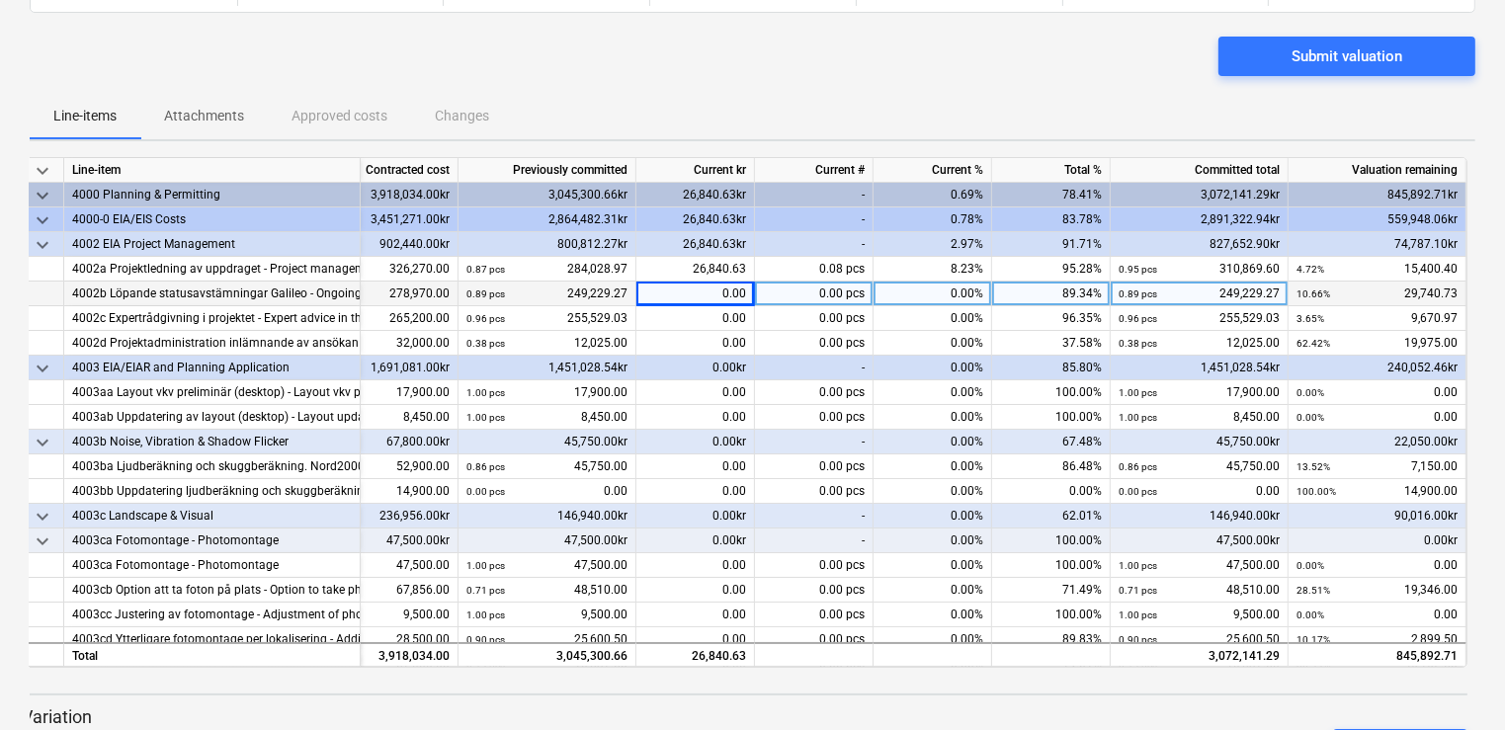
click at [696, 289] on div "0.00" at bounding box center [696, 294] width 119 height 25
type input "26840.625"
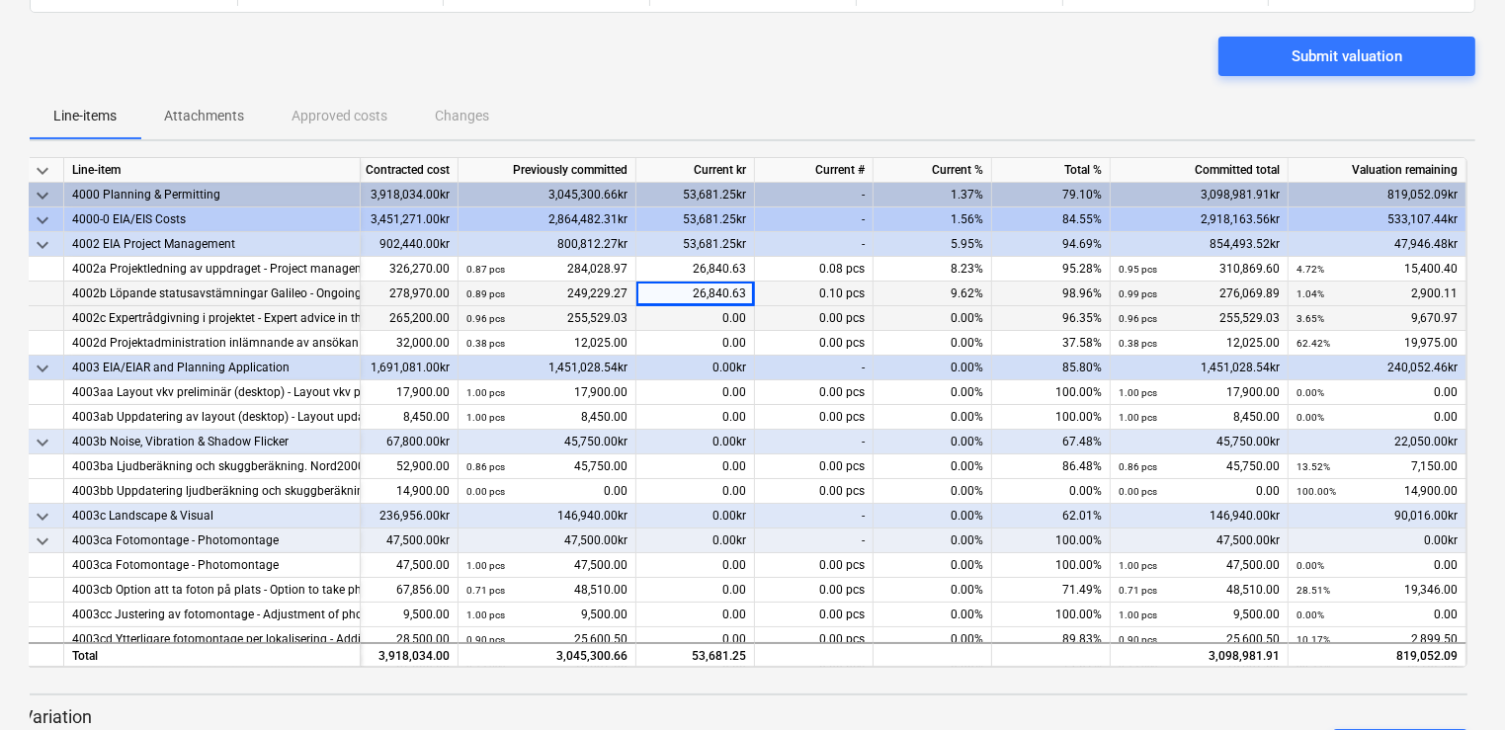
click at [706, 319] on div "0.00" at bounding box center [696, 318] width 119 height 25
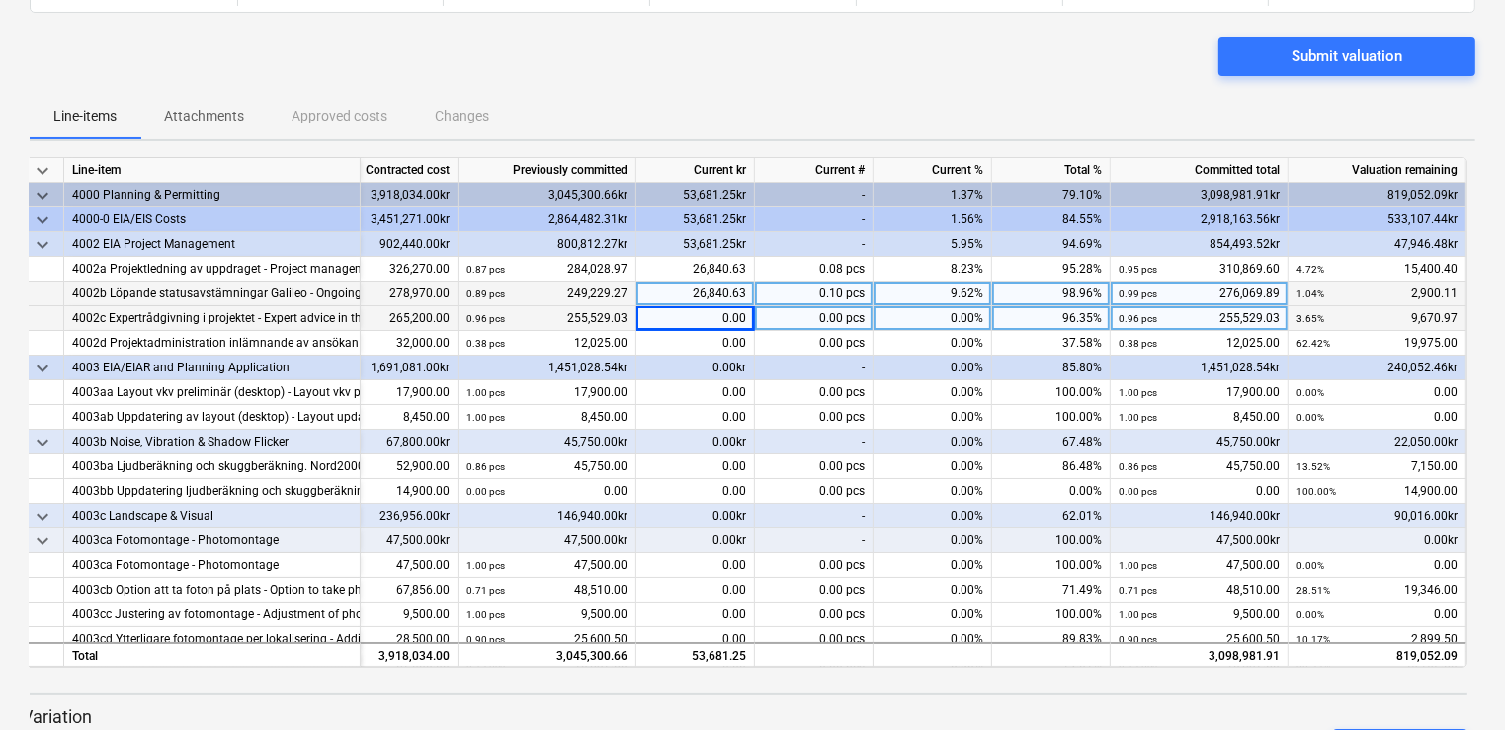
click at [706, 319] on div "0.00" at bounding box center [696, 318] width 119 height 25
type input "9670.97"
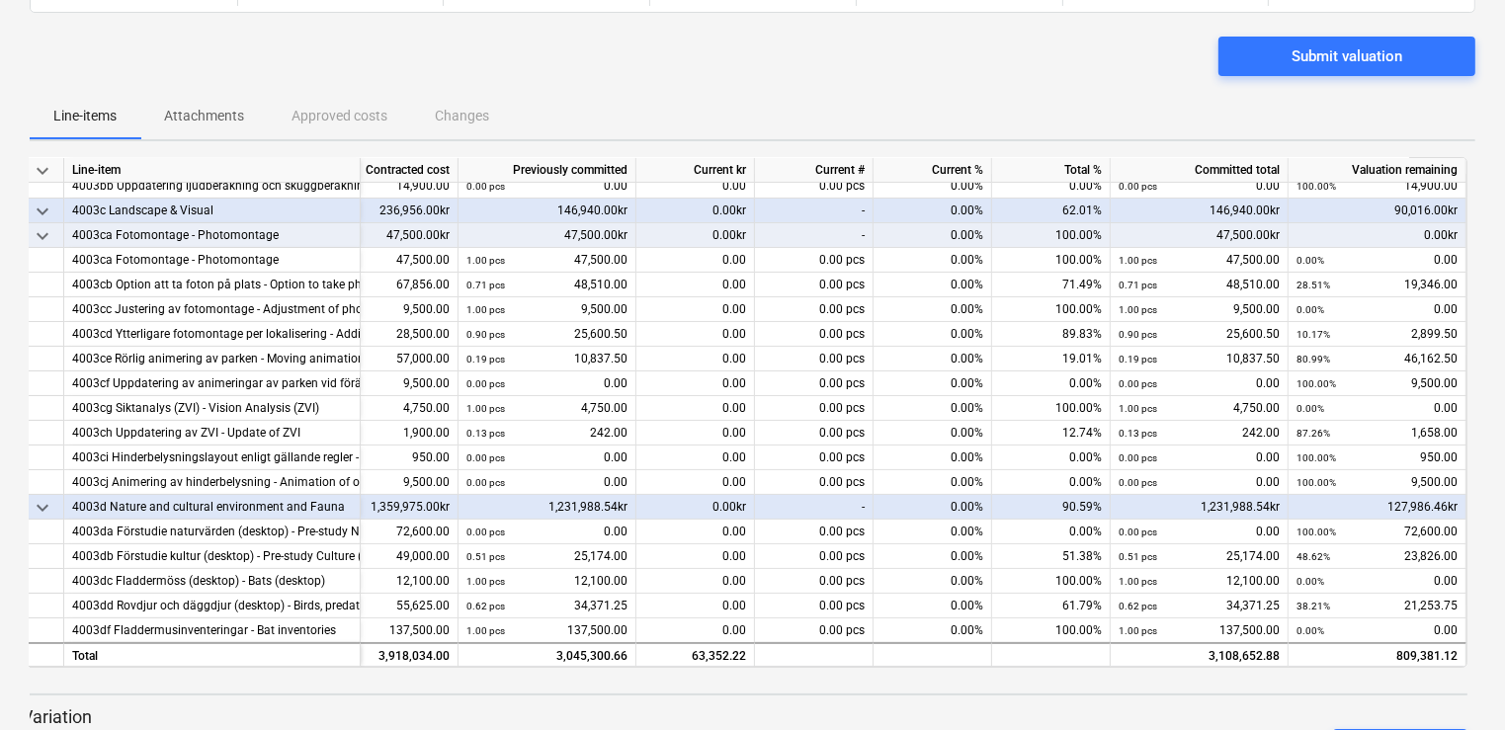
scroll to position [439, 125]
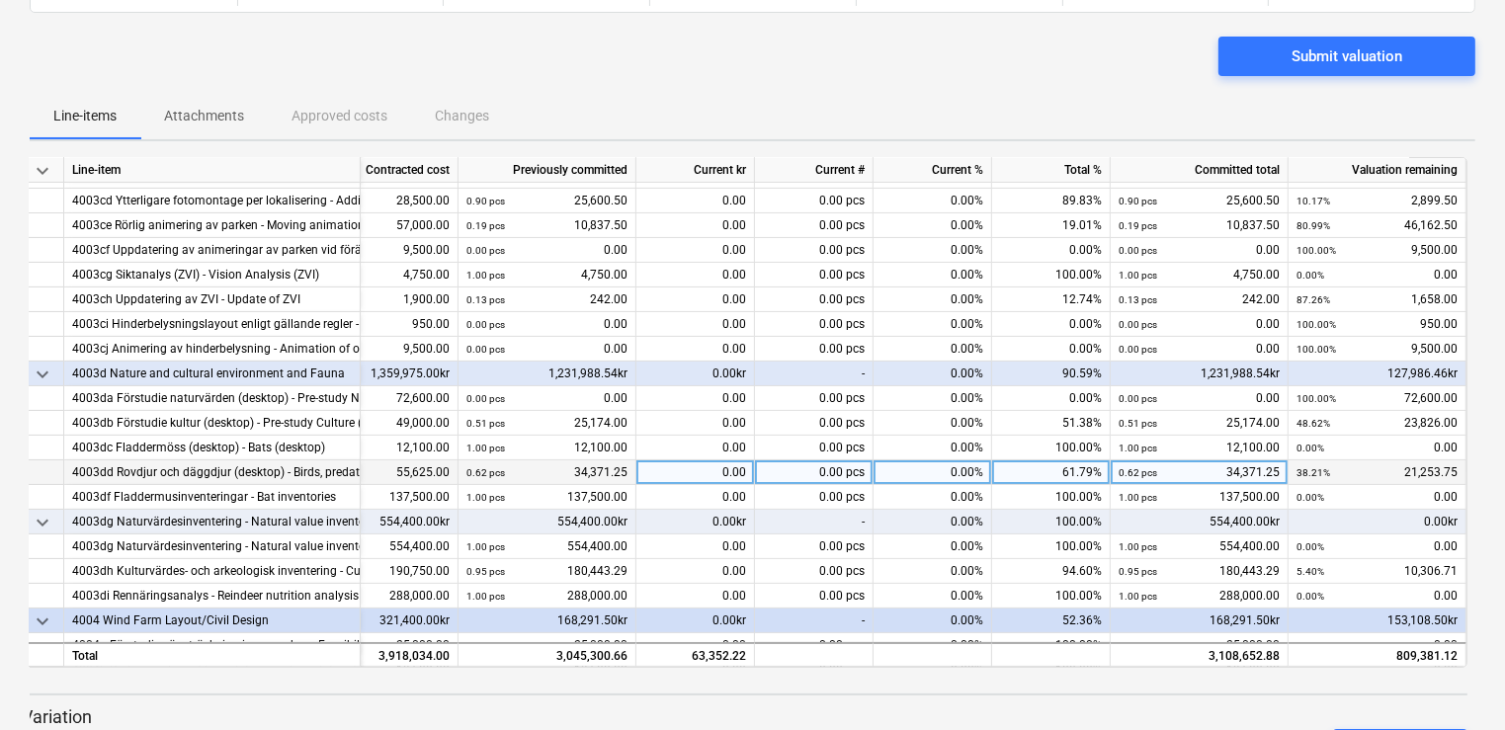
click at [717, 470] on div "0.00" at bounding box center [696, 473] width 119 height 25
type input "5929.03"
click at [698, 477] on div "5,929.03" at bounding box center [696, 473] width 119 height 25
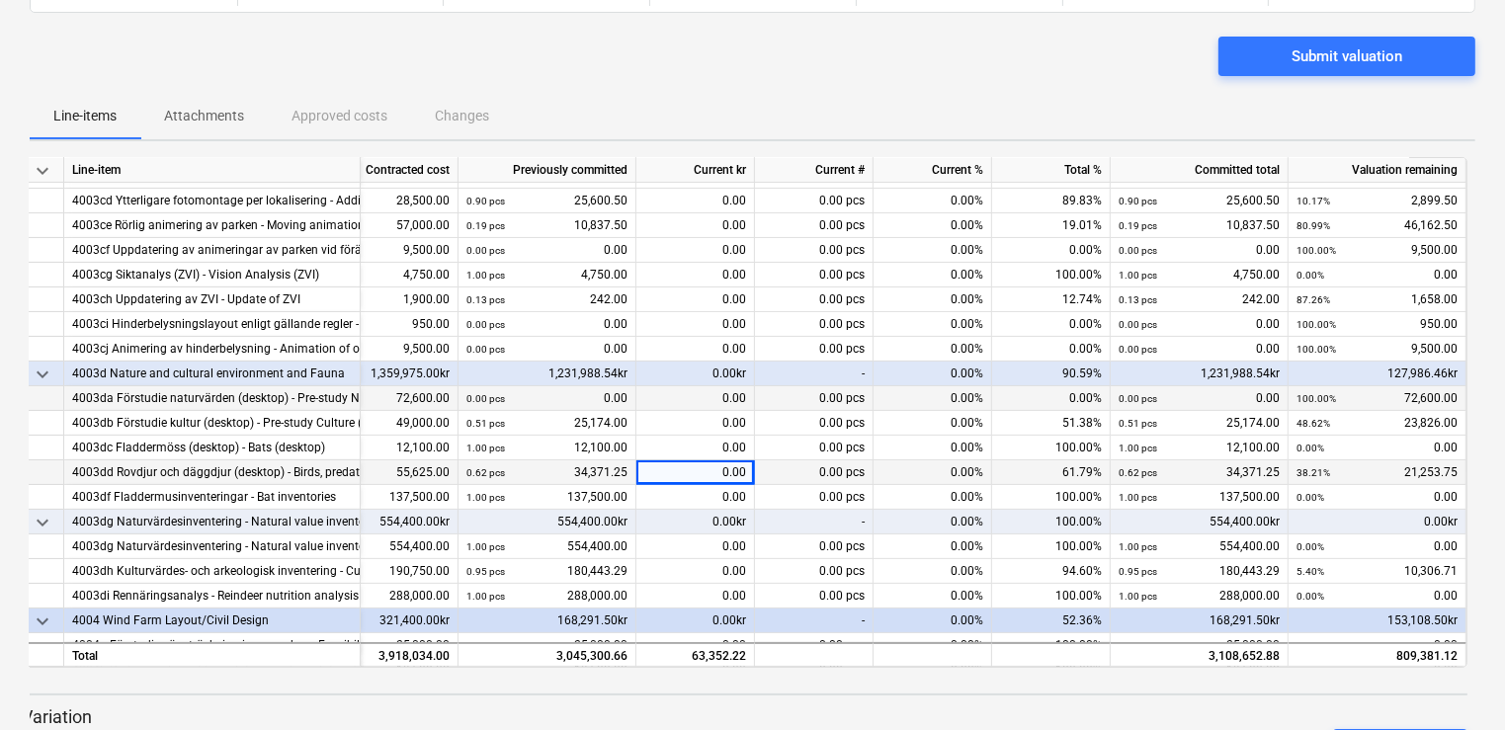
click at [694, 395] on div "0.00" at bounding box center [696, 398] width 119 height 25
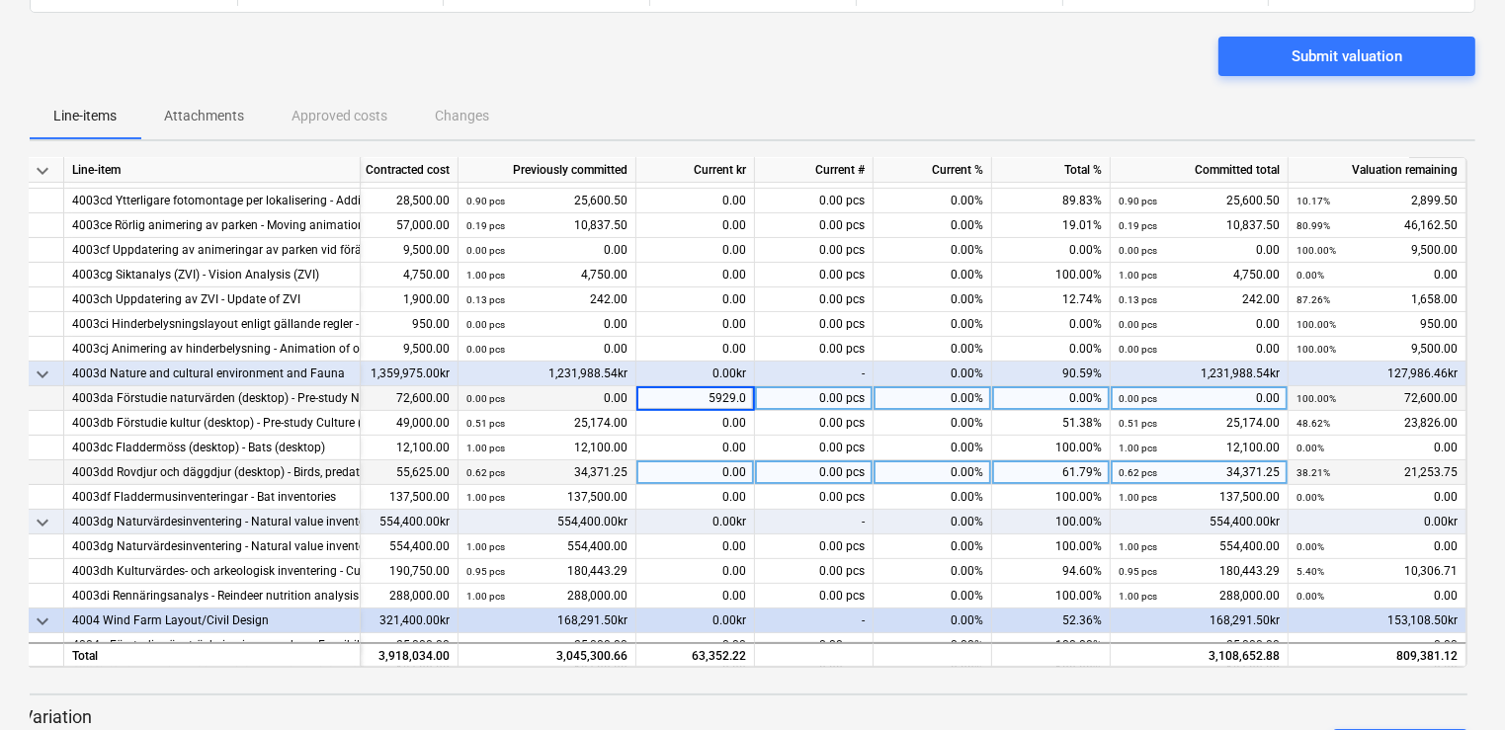
type input "5929.03"
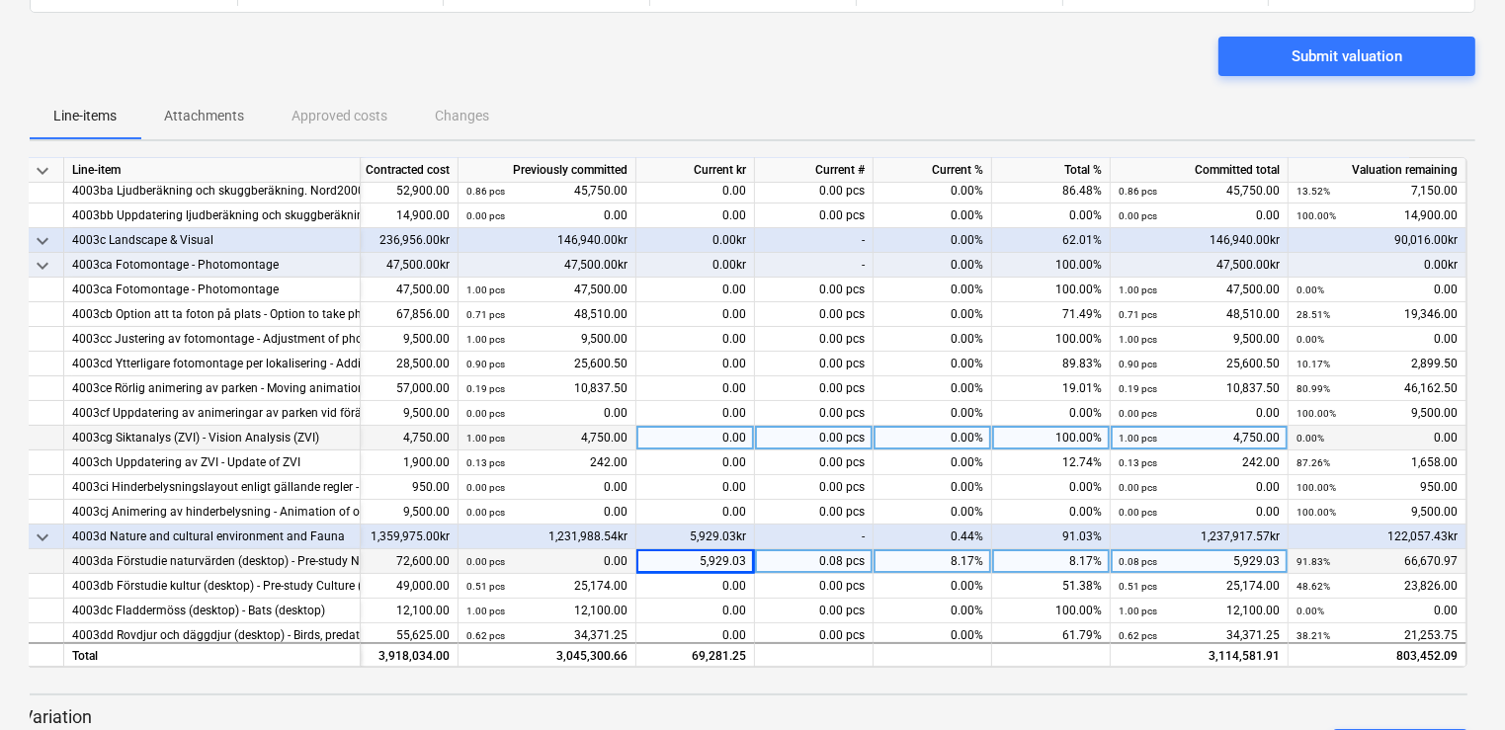
scroll to position [276, 125]
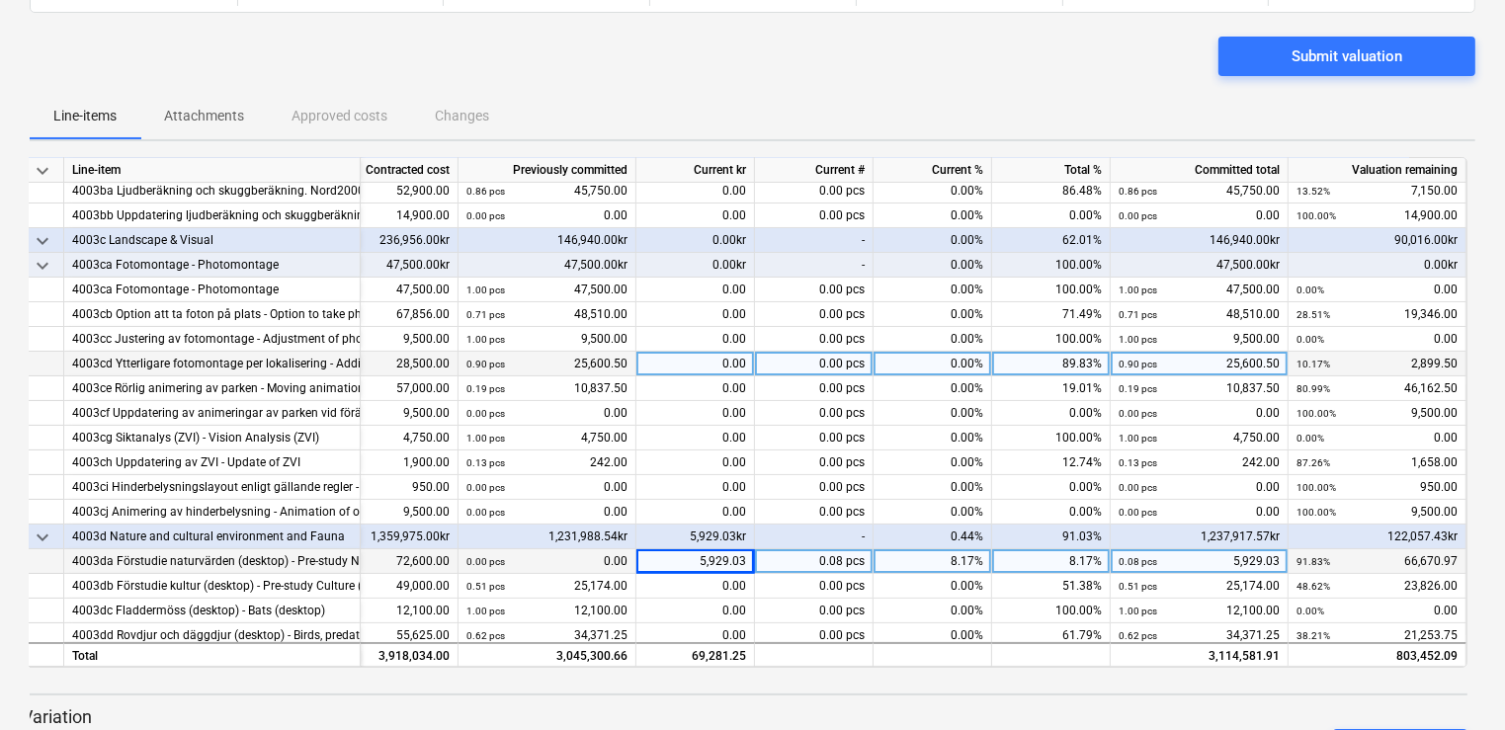
click at [680, 360] on div "0.00" at bounding box center [696, 364] width 119 height 25
click at [680, 360] on input at bounding box center [696, 364] width 118 height 24
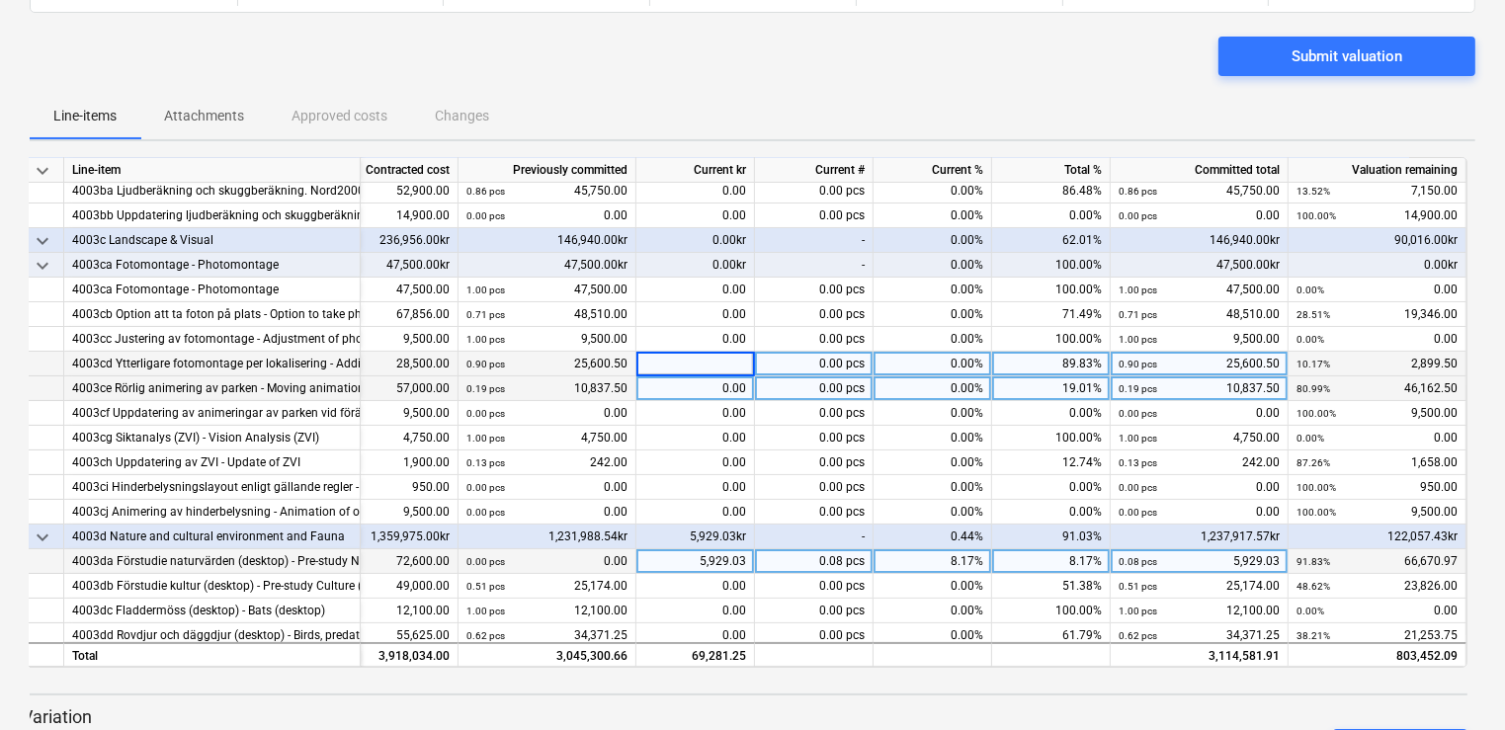
click at [662, 393] on div "0.00" at bounding box center [696, 389] width 119 height 25
type input "46162.50"
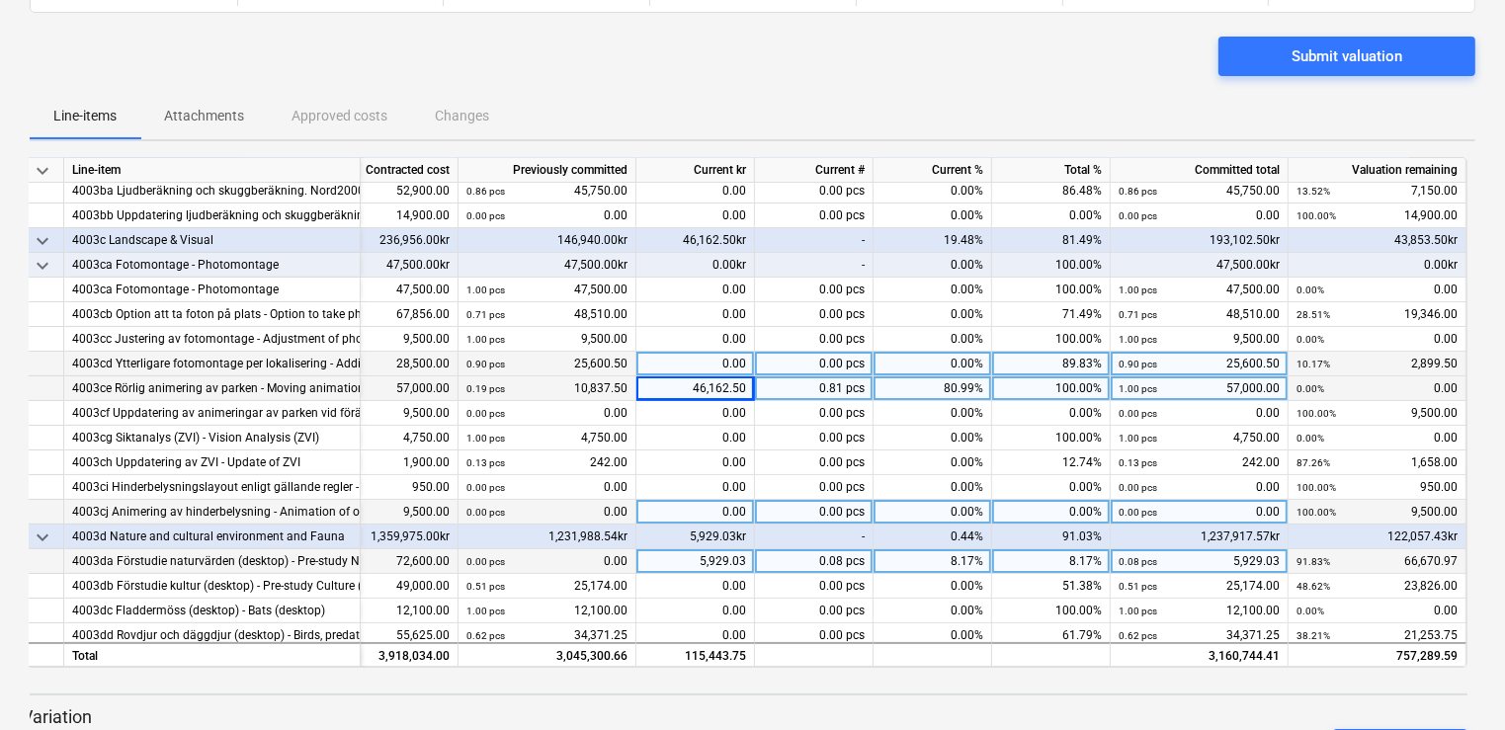
click at [692, 506] on div "0.00" at bounding box center [696, 512] width 119 height 25
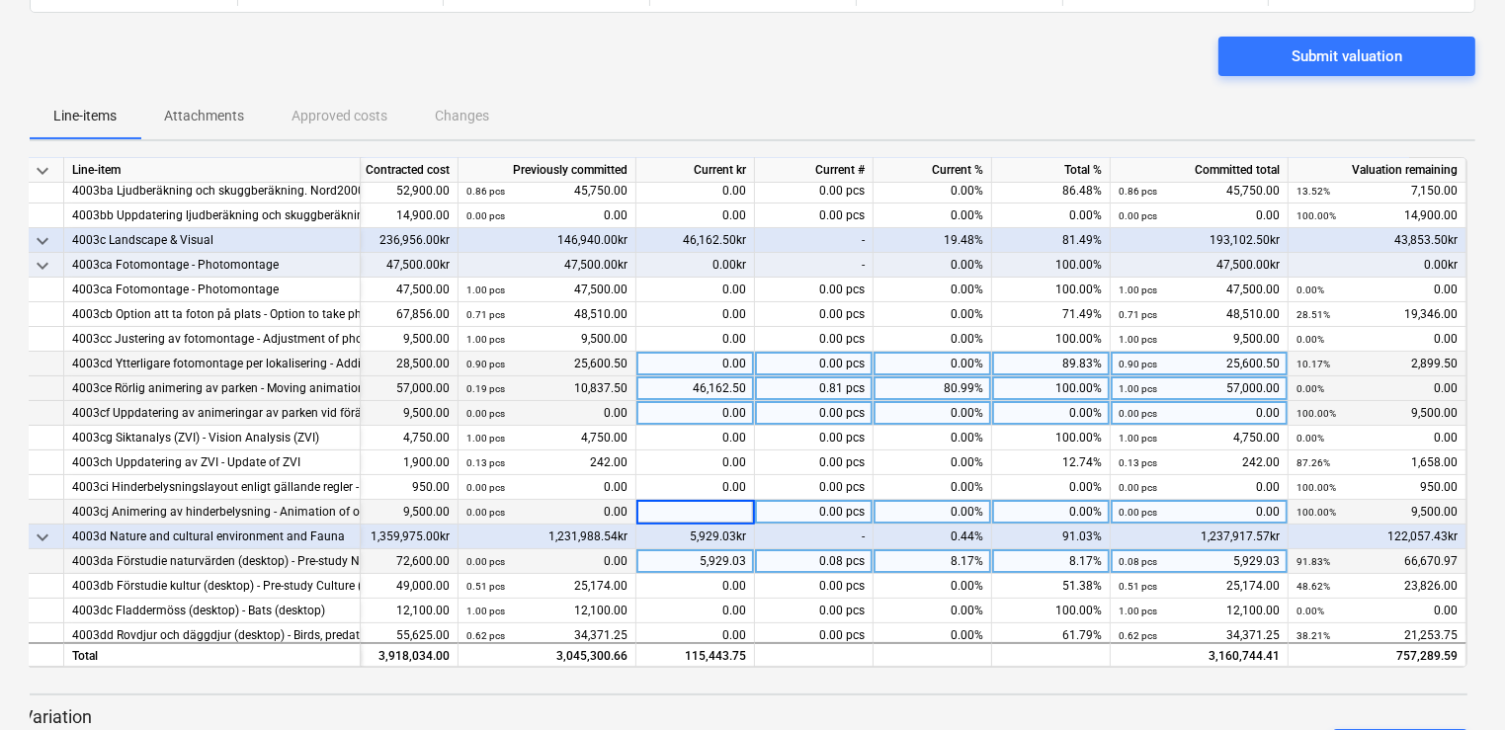
click at [708, 415] on div "0.00" at bounding box center [696, 413] width 119 height 25
type input "1575"
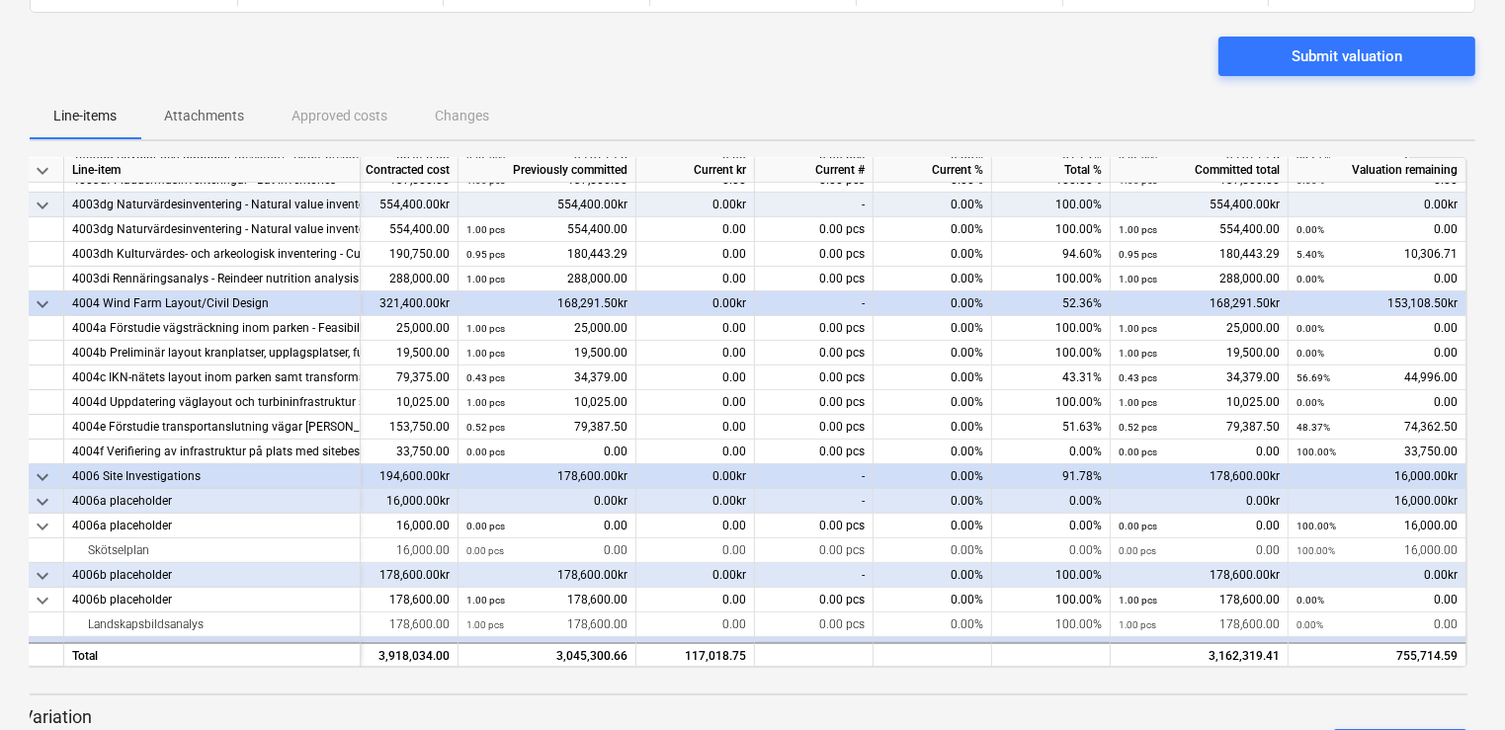
scroll to position [755, 125]
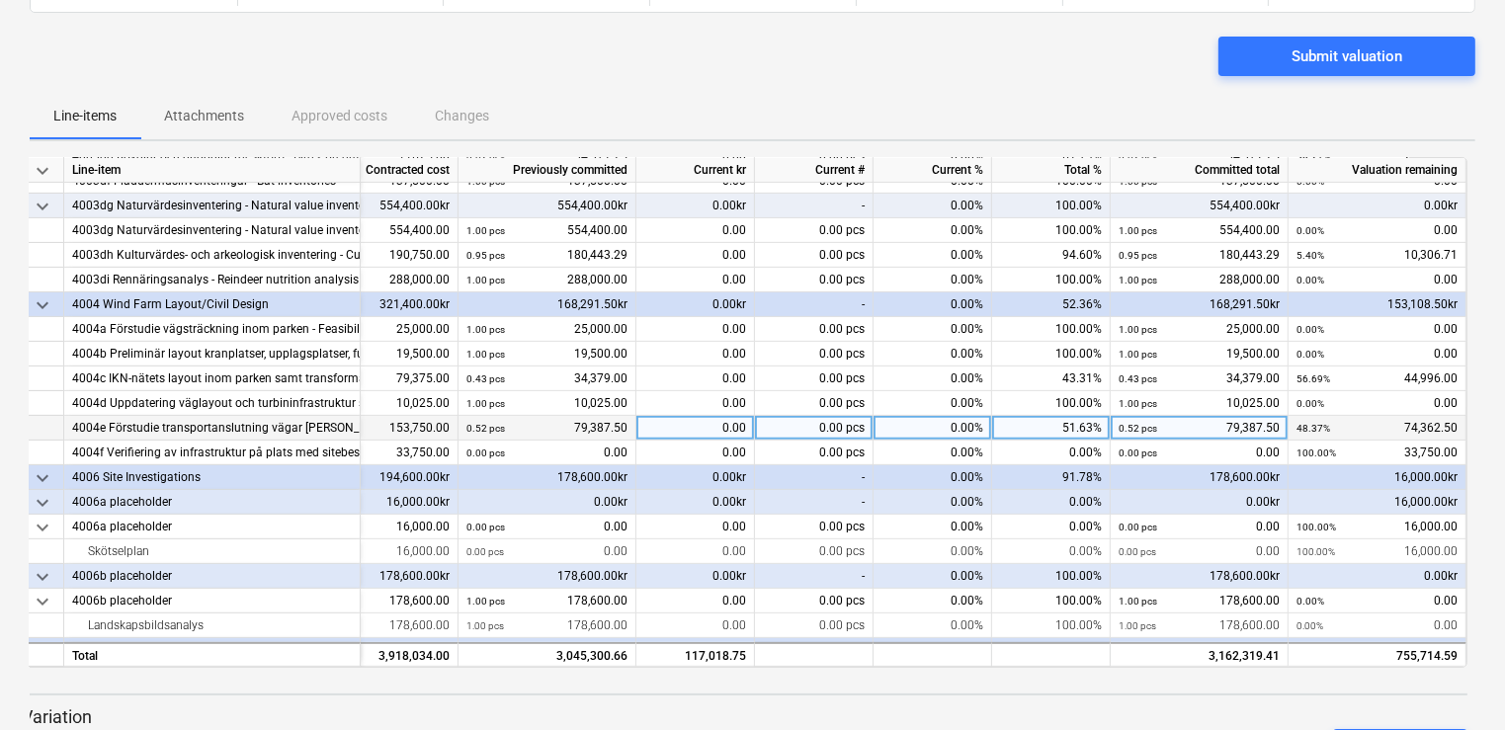
click at [708, 427] on div "0.00" at bounding box center [696, 428] width 119 height 25
click at [708, 426] on input at bounding box center [696, 428] width 118 height 24
type input "16906.25"
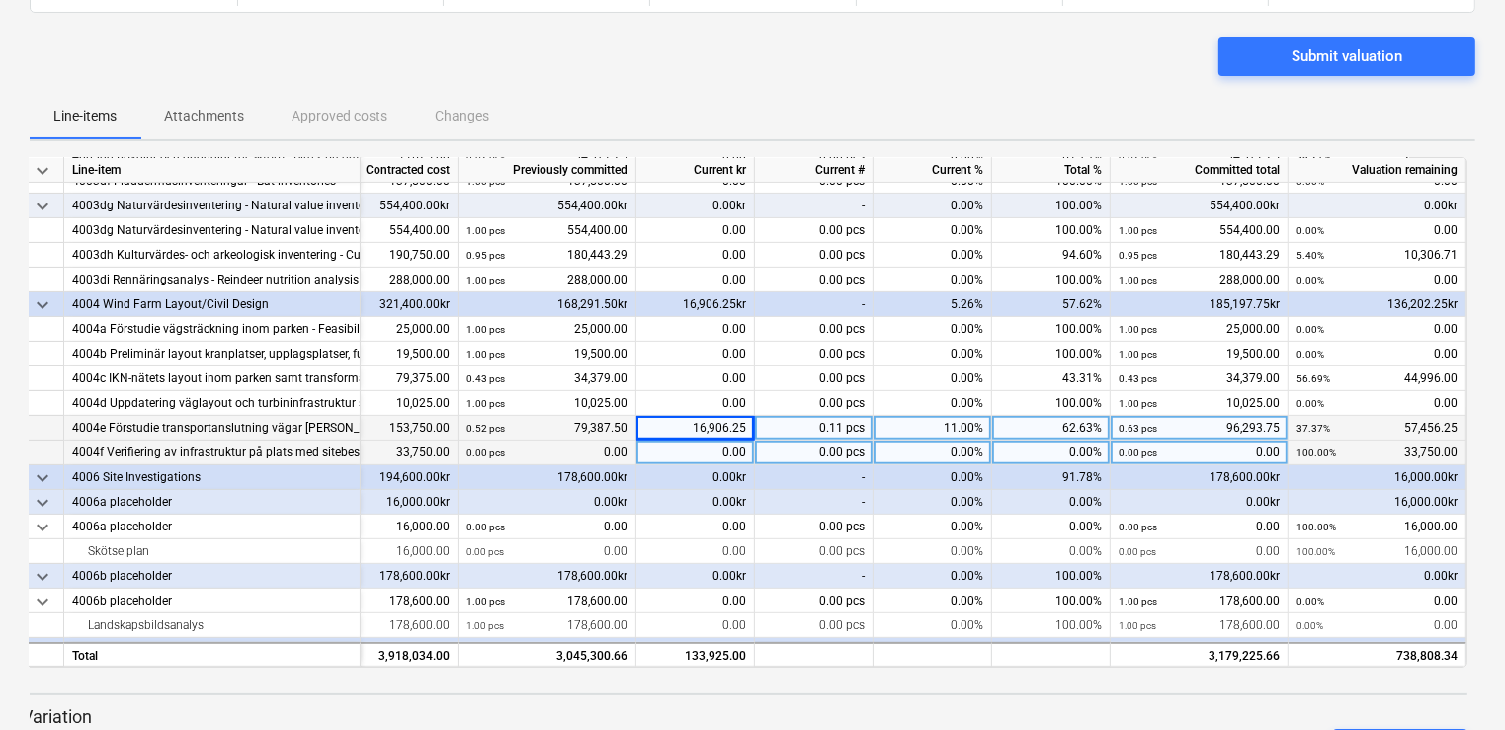
click at [658, 447] on div "0.00" at bounding box center [696, 453] width 119 height 25
type input "33750"
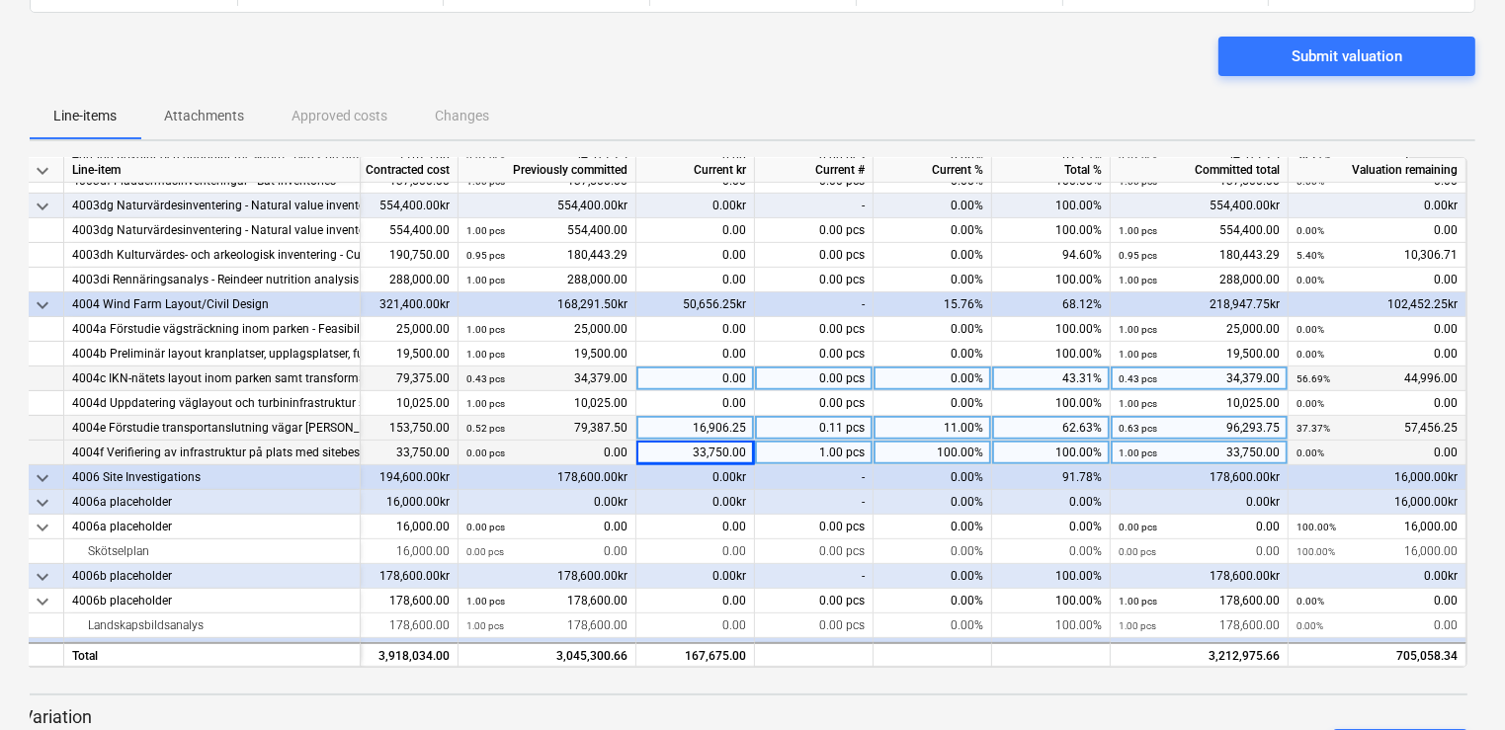
click at [687, 378] on div "0.00" at bounding box center [696, 379] width 119 height 25
type input "9370"
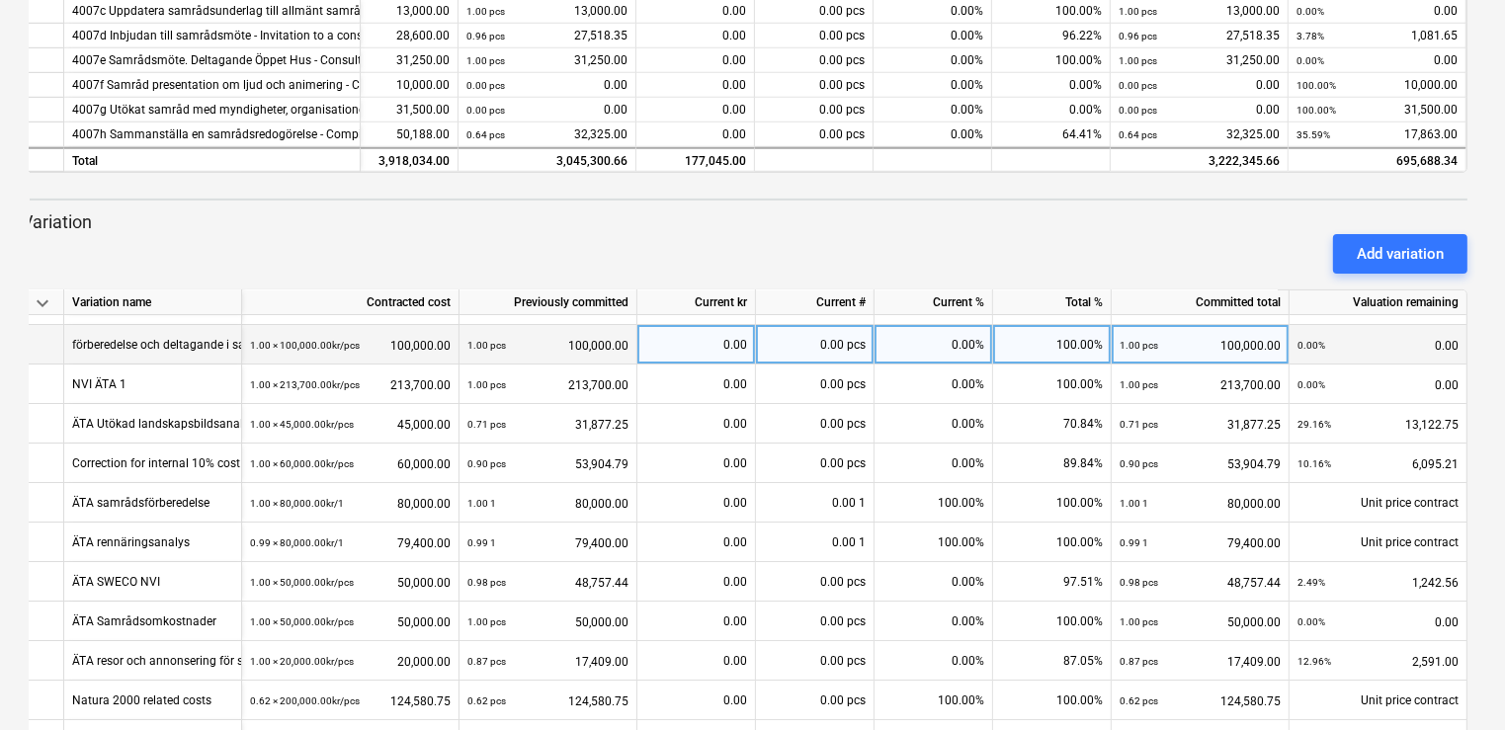
scroll to position [715, 0]
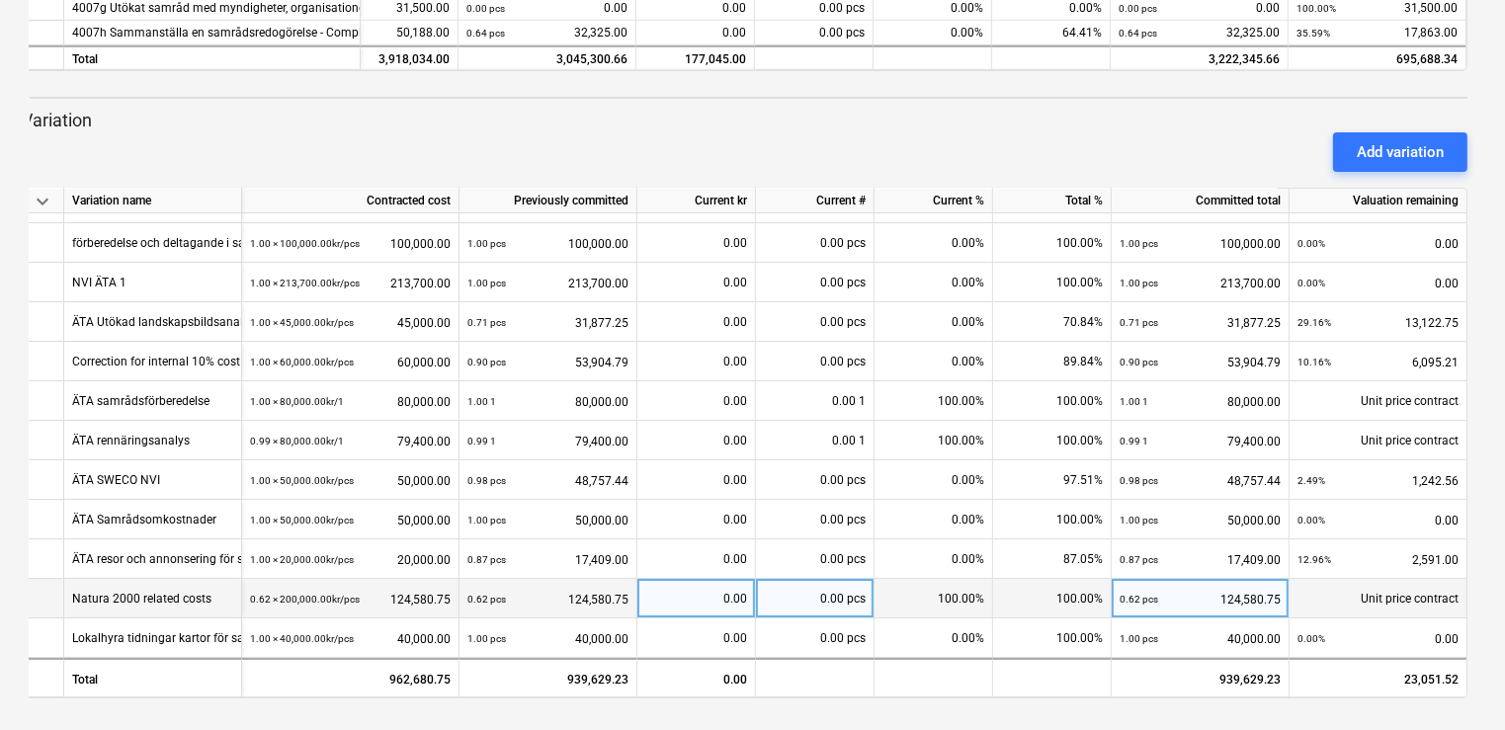
click at [692, 597] on div "0.00" at bounding box center [696, 599] width 102 height 40
click at [692, 597] on input at bounding box center [697, 598] width 118 height 39
type input "56418.75"
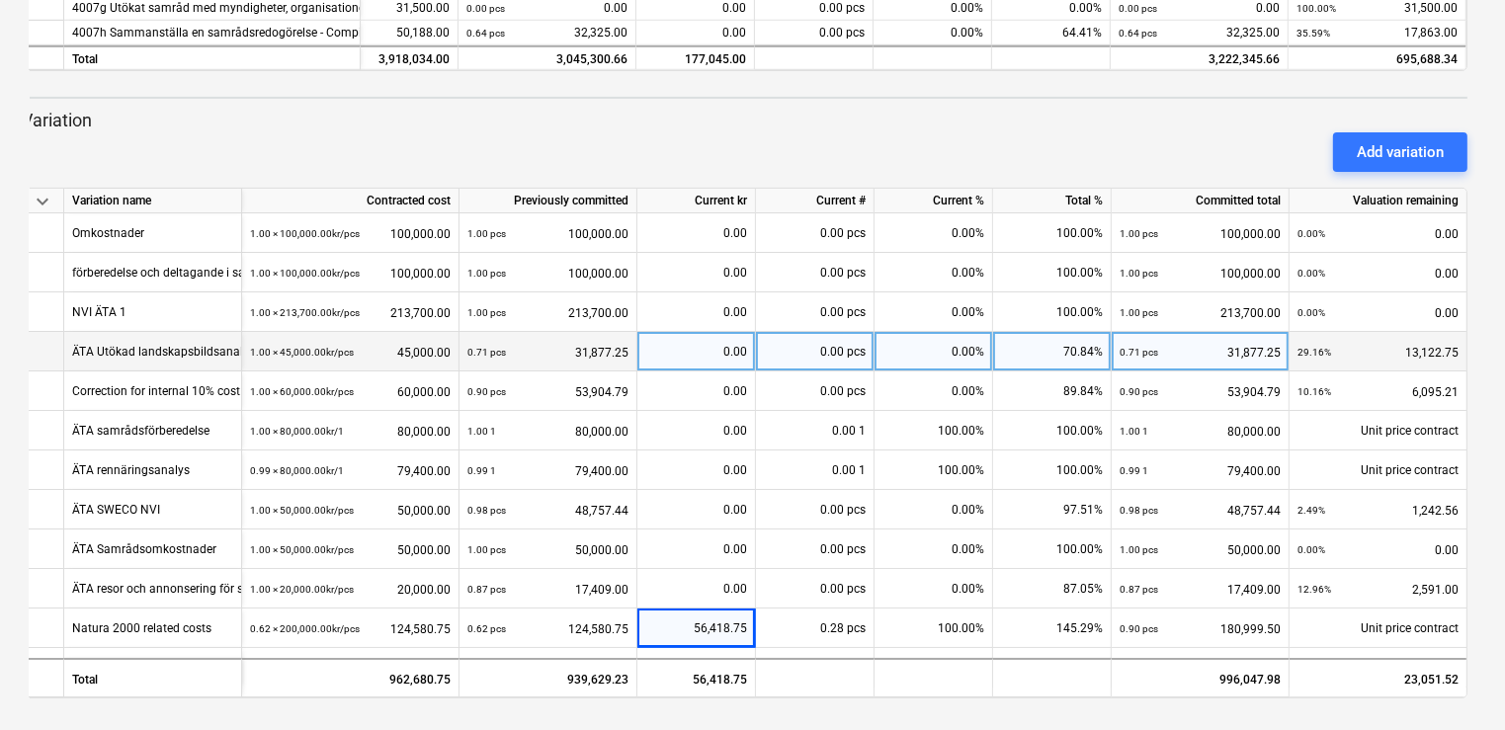
click at [722, 344] on div "0.00" at bounding box center [696, 352] width 102 height 40
type input "450"
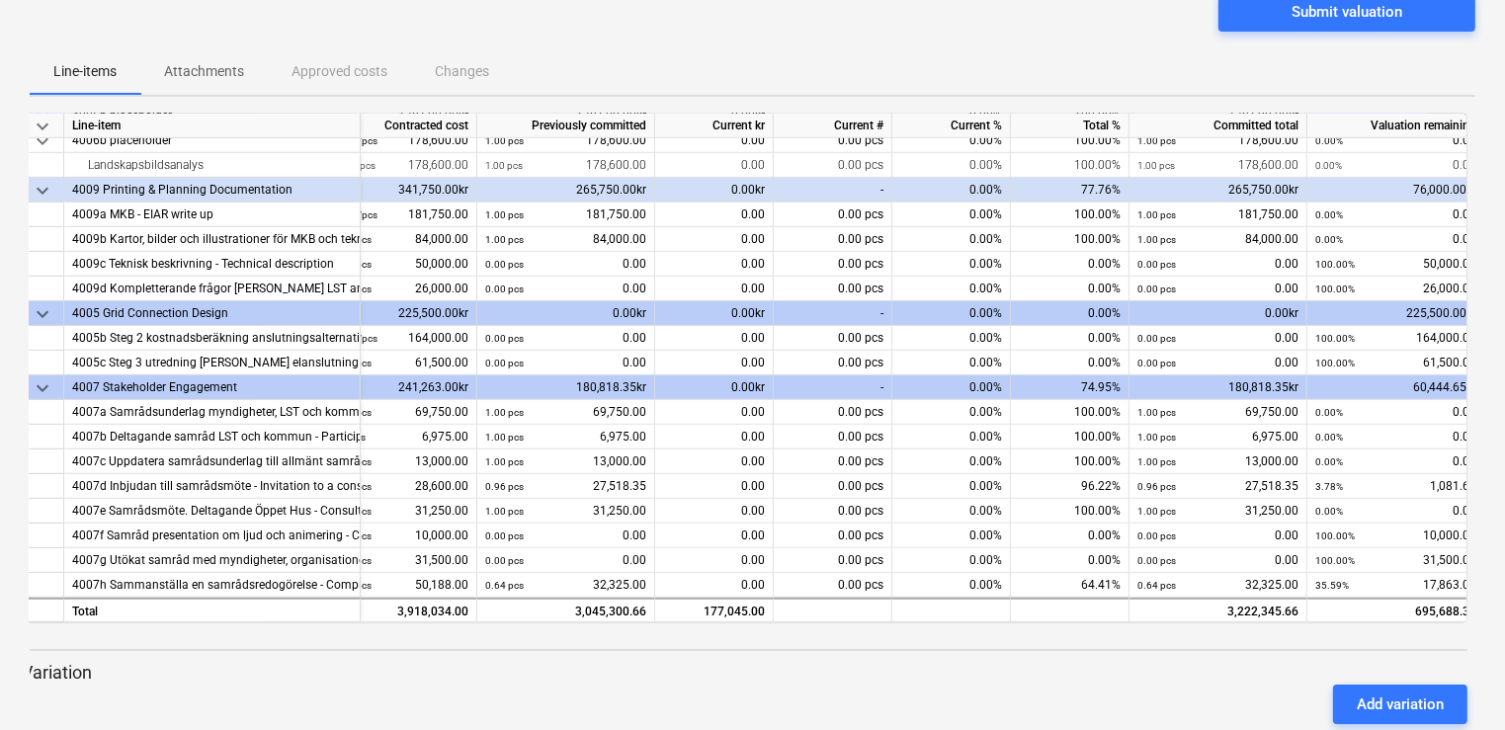
scroll to position [0, 0]
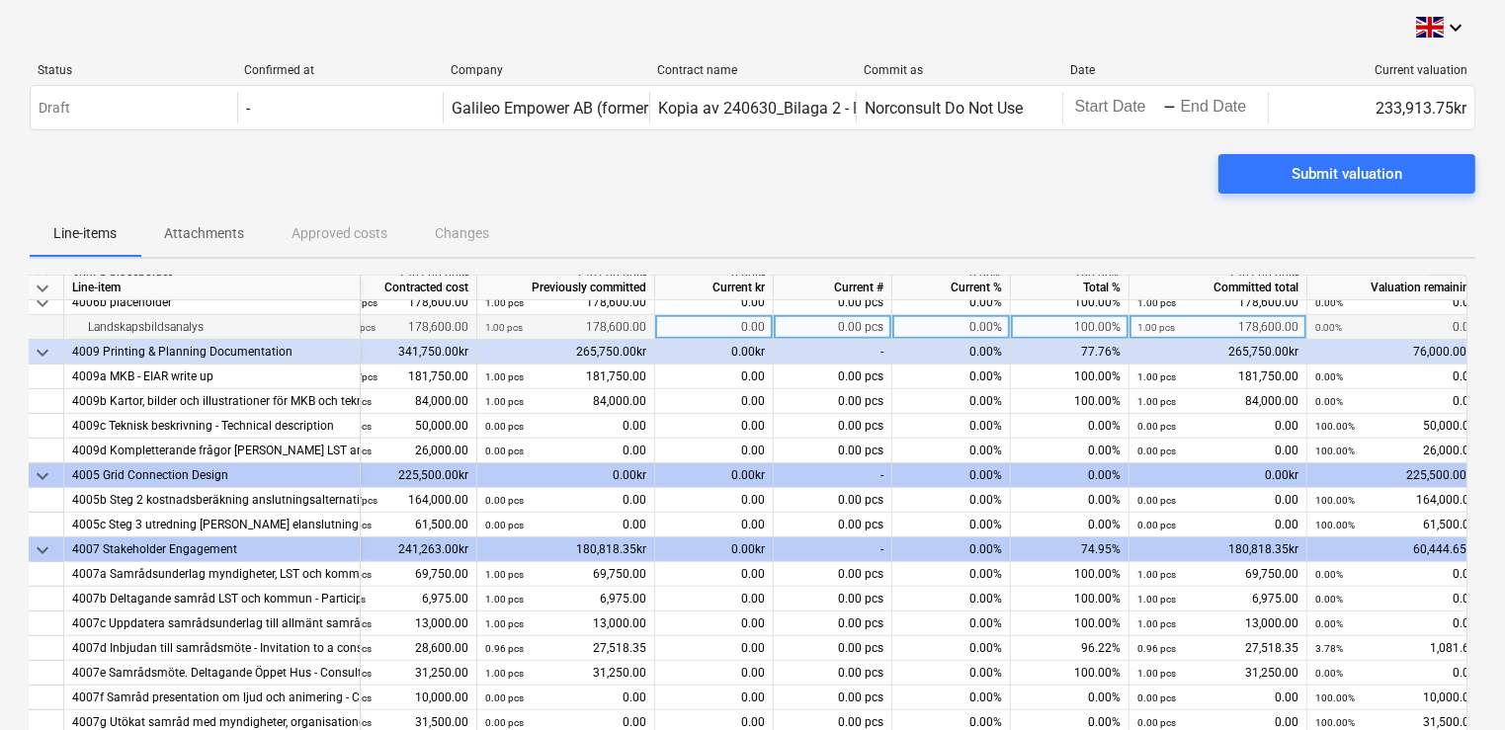
click at [1165, 322] on small "1.00 pcs" at bounding box center [1157, 327] width 38 height 11
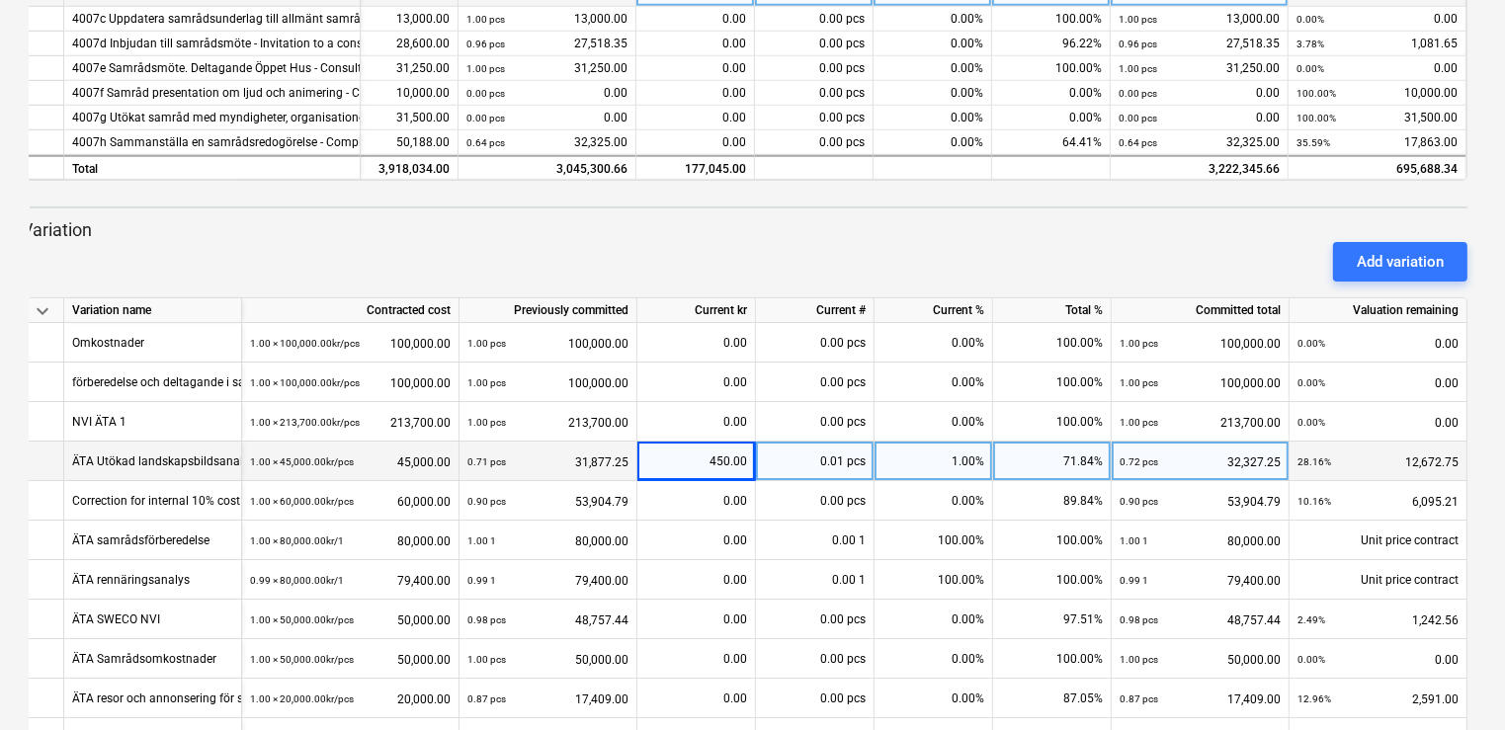
scroll to position [715, 0]
